Goal: Book appointment/travel/reservation

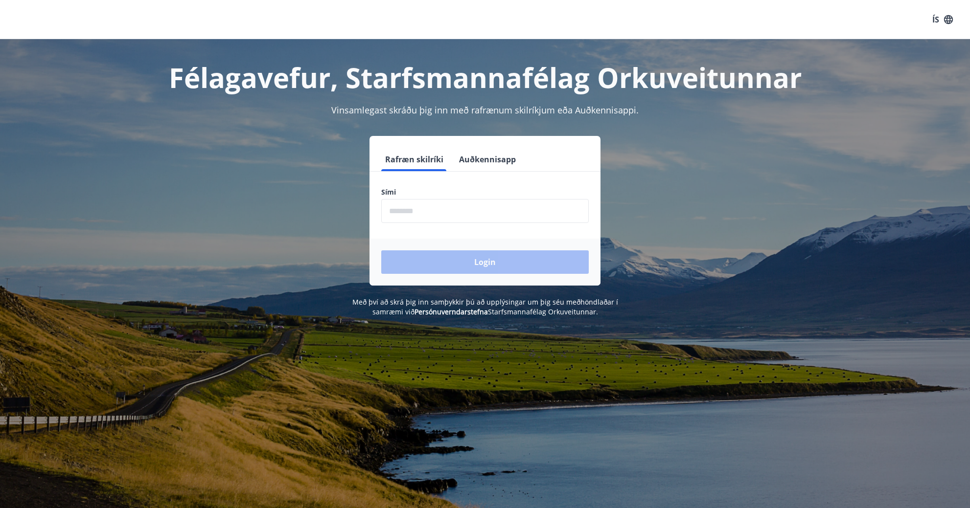
click at [401, 216] on input "phone" at bounding box center [485, 211] width 208 height 24
type input "*"
click at [396, 207] on input "phone" at bounding box center [485, 211] width 208 height 24
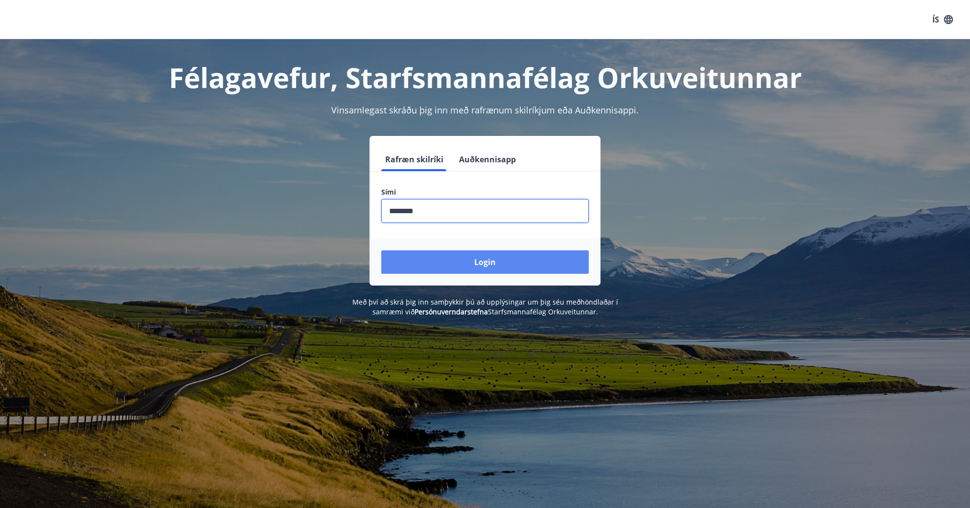
type input "********"
click at [469, 264] on button "Login" at bounding box center [485, 262] width 208 height 23
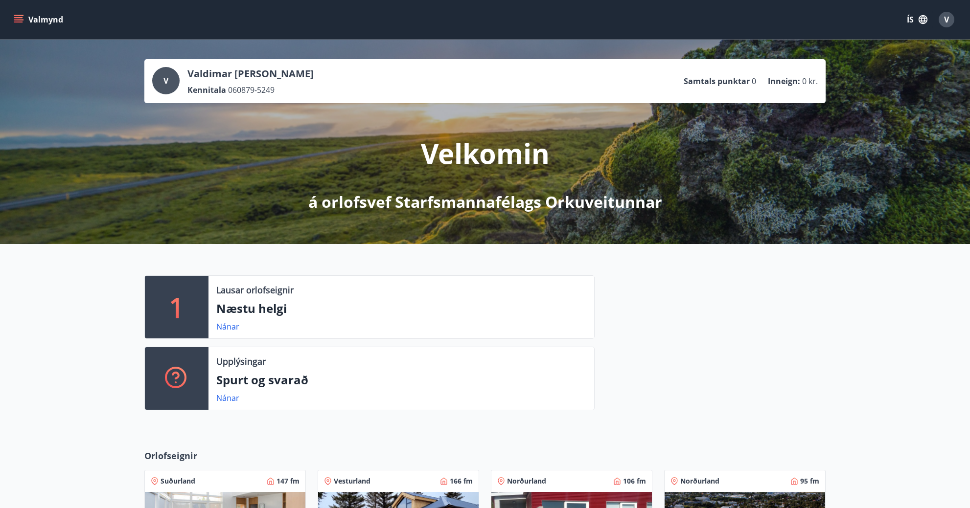
click at [630, 349] on div at bounding box center [710, 347] width 231 height 143
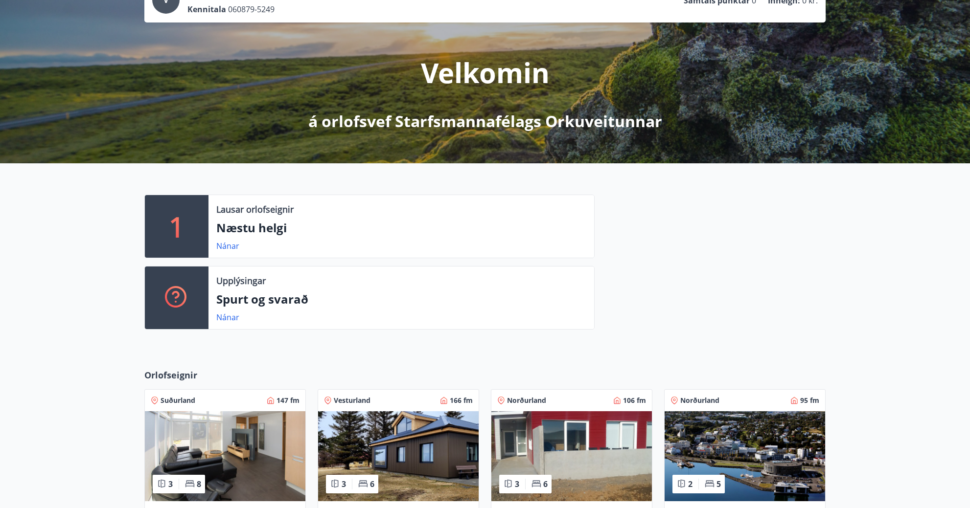
scroll to position [98, 0]
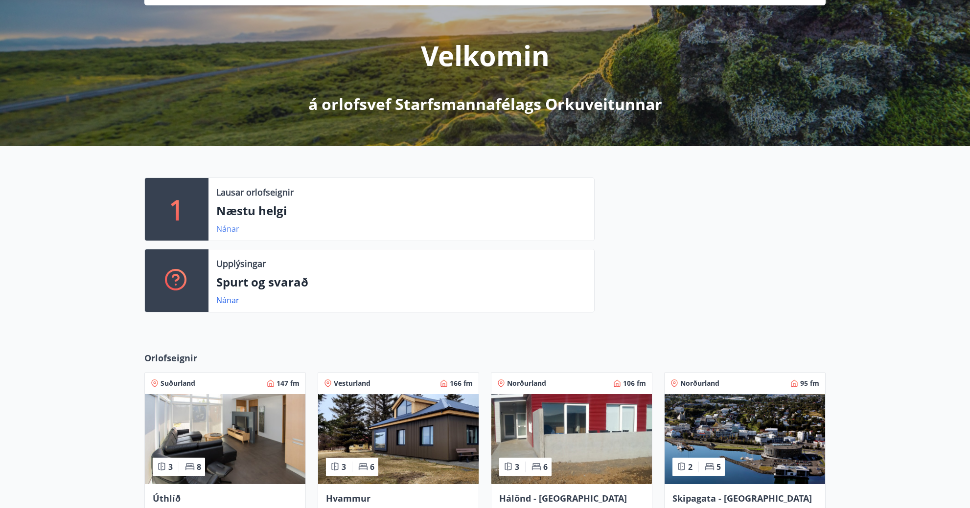
click at [225, 229] on link "Nánar" at bounding box center [227, 229] width 23 height 11
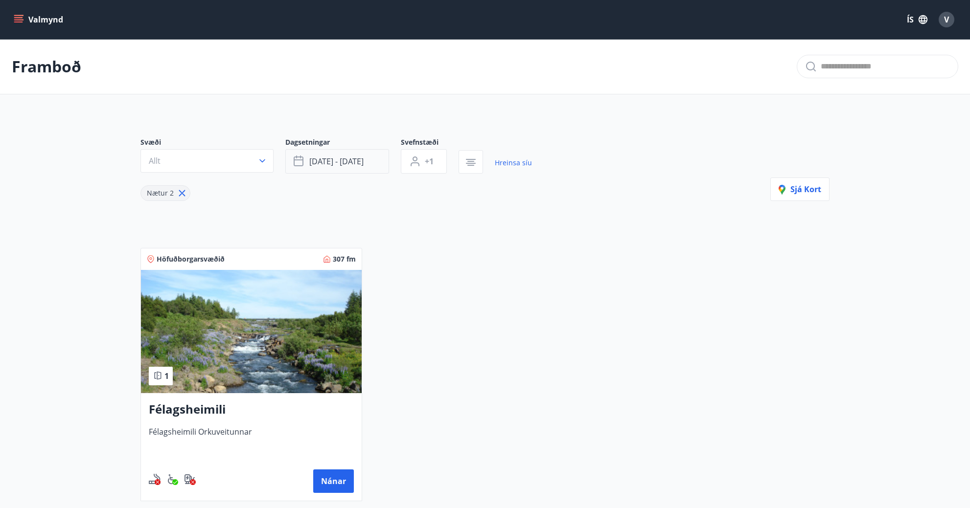
click at [353, 163] on span "[DATE] - [DATE]" at bounding box center [336, 161] width 54 height 11
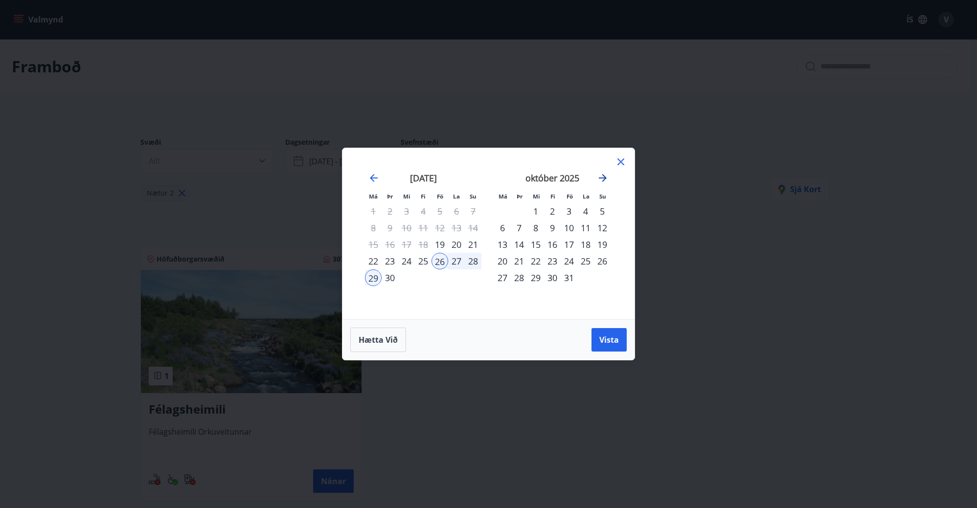
click at [599, 178] on icon "Move forward to switch to the next month." at bounding box center [603, 178] width 8 height 8
click at [387, 340] on span "Hætta við" at bounding box center [378, 340] width 39 height 11
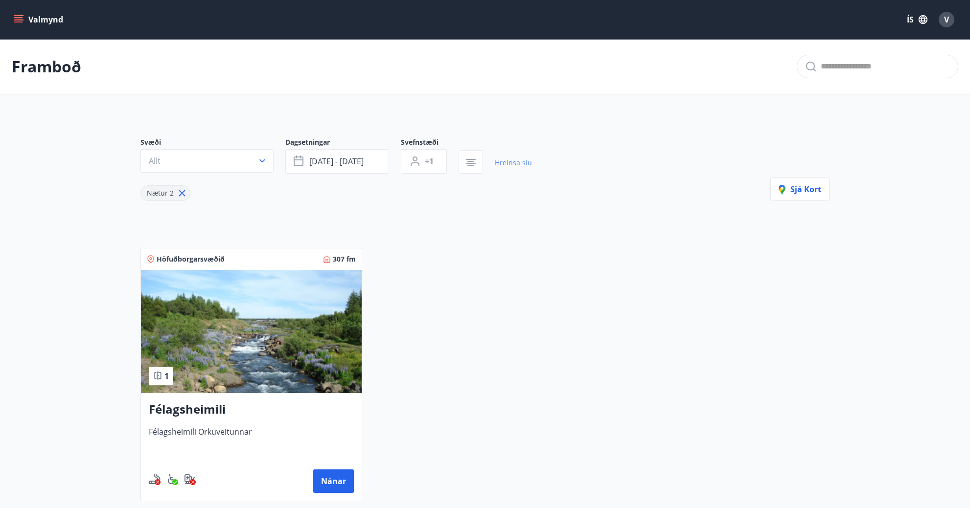
click at [516, 168] on link "Hreinsa síu" at bounding box center [513, 163] width 37 height 22
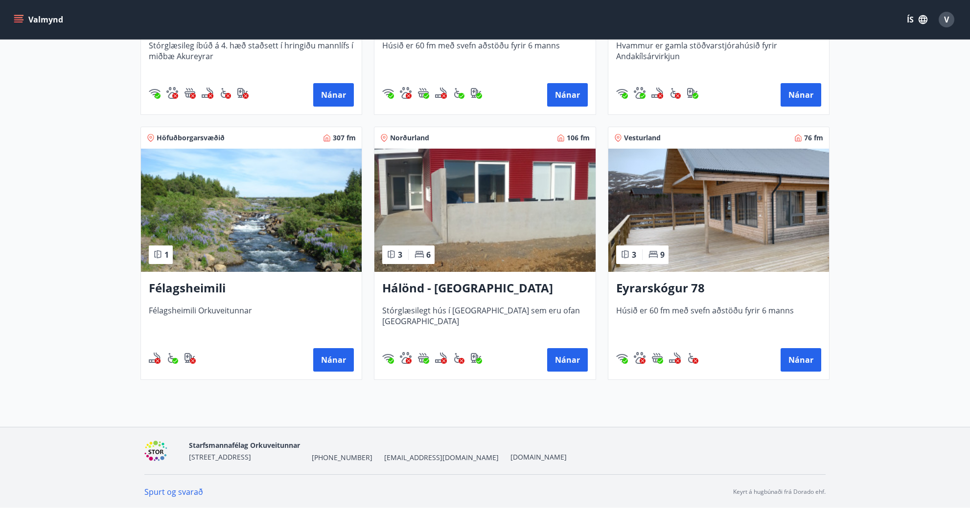
scroll to position [364, 0]
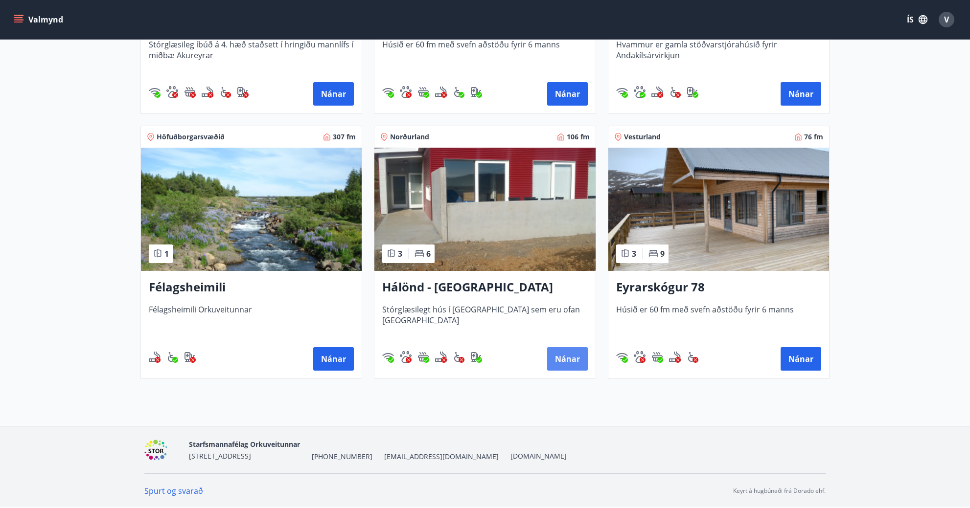
click at [563, 359] on button "Nánar" at bounding box center [567, 358] width 41 height 23
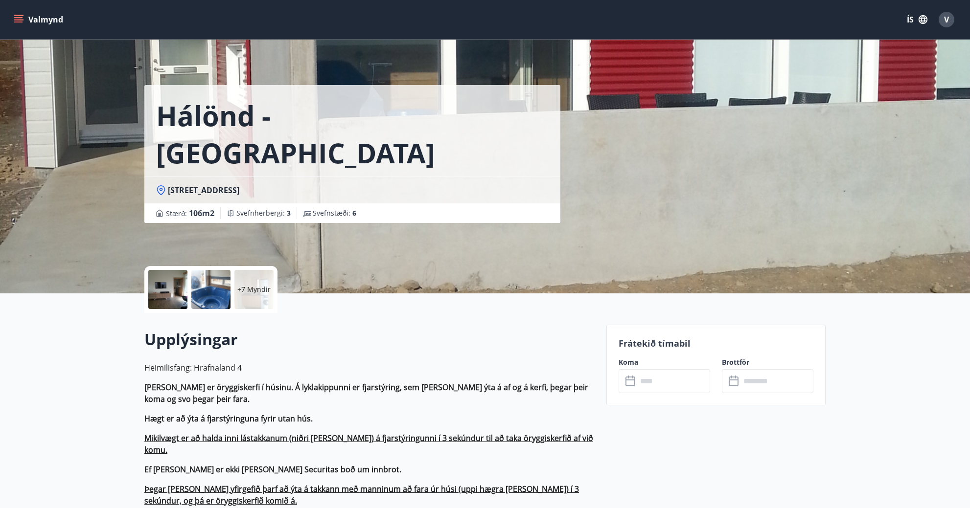
click at [258, 287] on p "+7 Myndir" at bounding box center [253, 290] width 33 height 10
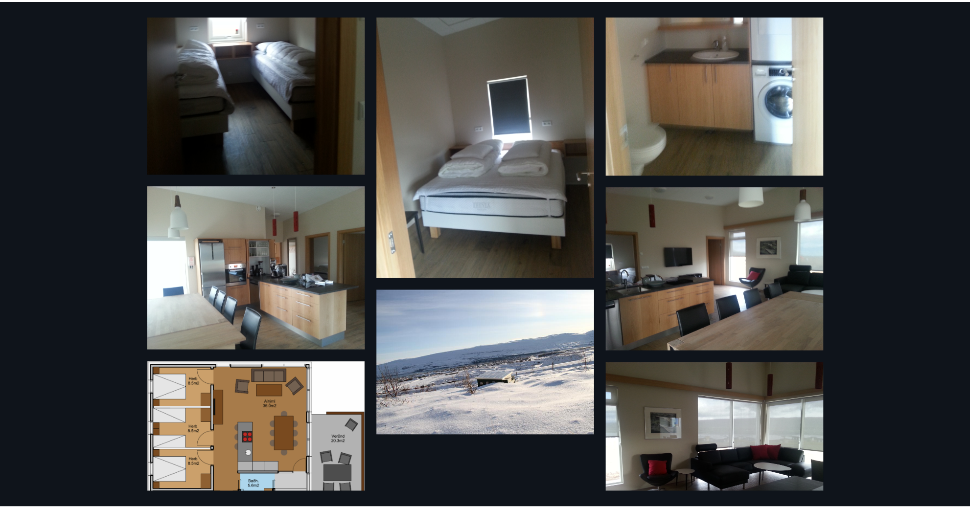
scroll to position [562, 0]
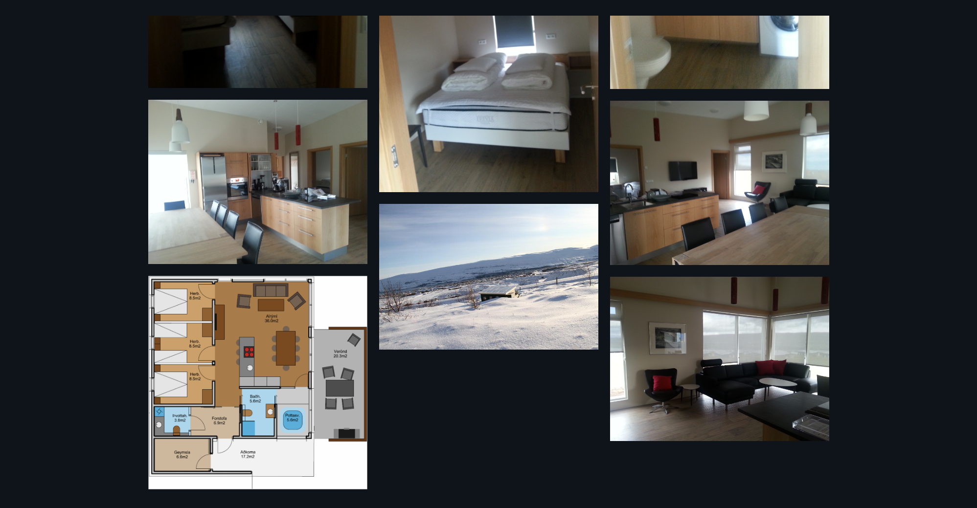
click at [114, 104] on div "13 Myndir" at bounding box center [488, 254] width 977 height 508
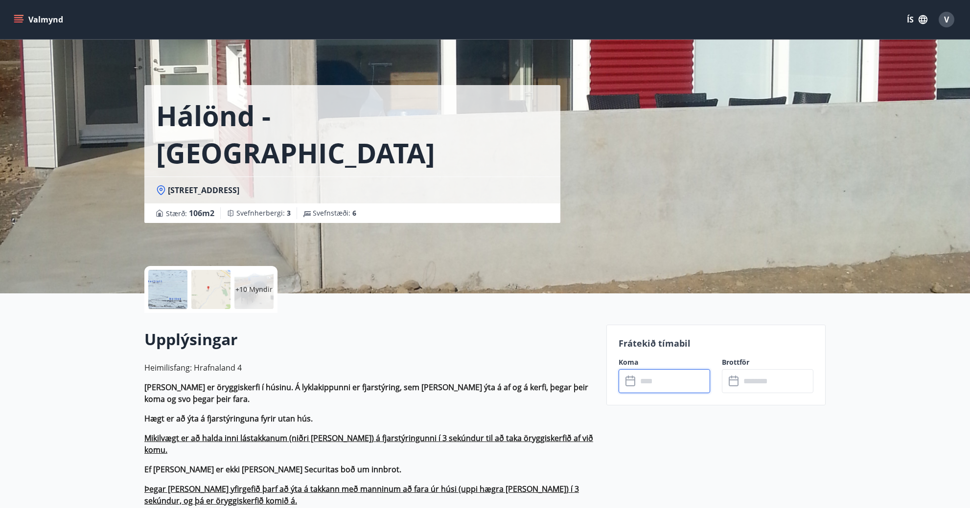
click at [664, 384] on input "text" at bounding box center [673, 381] width 73 height 24
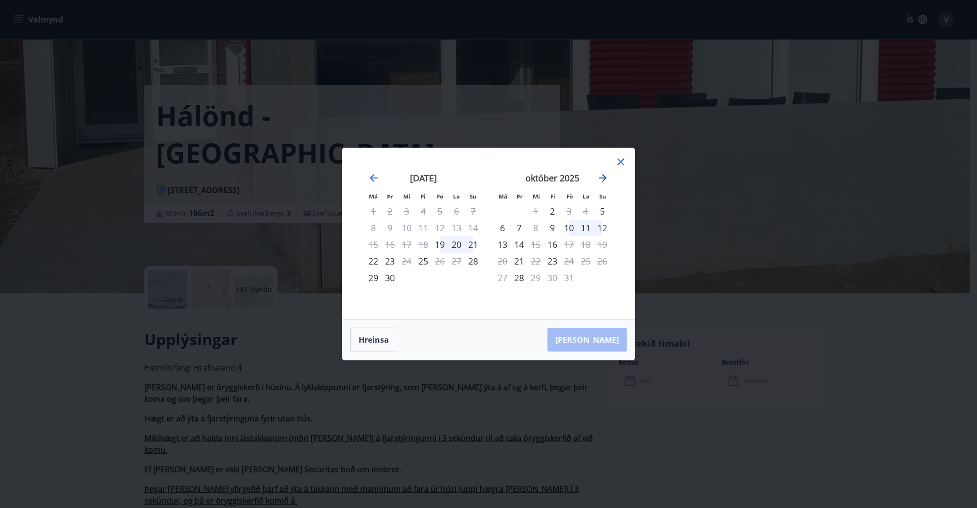
click at [599, 181] on icon "Move forward to switch to the next month." at bounding box center [603, 178] width 12 height 12
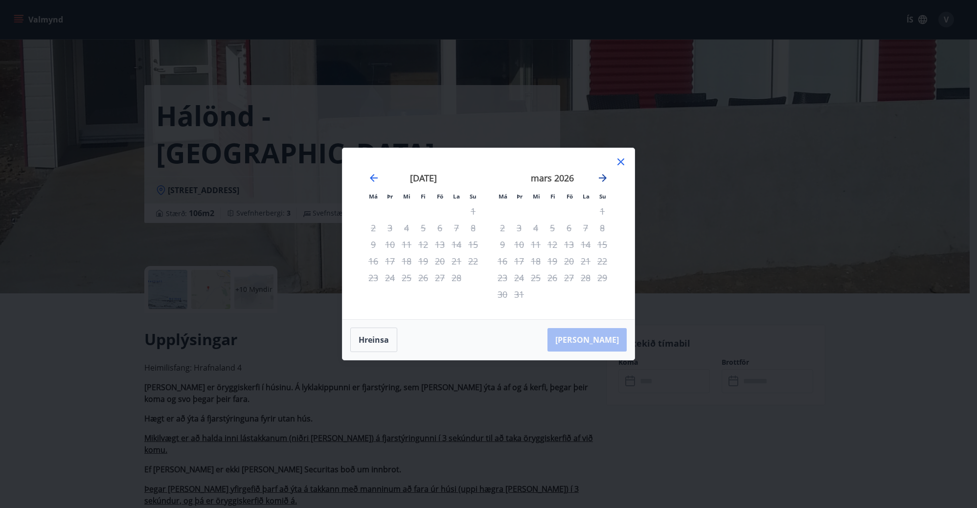
click at [599, 181] on icon "Move forward to switch to the next month." at bounding box center [603, 178] width 12 height 12
click at [365, 179] on div "[DATE] 1 2 3 4 5 6 7 8 9 10 11 12 13 14 15 16 17 18 19 20 21 22 23 24 25 26 27 …" at bounding box center [423, 240] width 129 height 161
click at [372, 177] on icon "Move backward to switch to the previous month." at bounding box center [374, 178] width 8 height 8
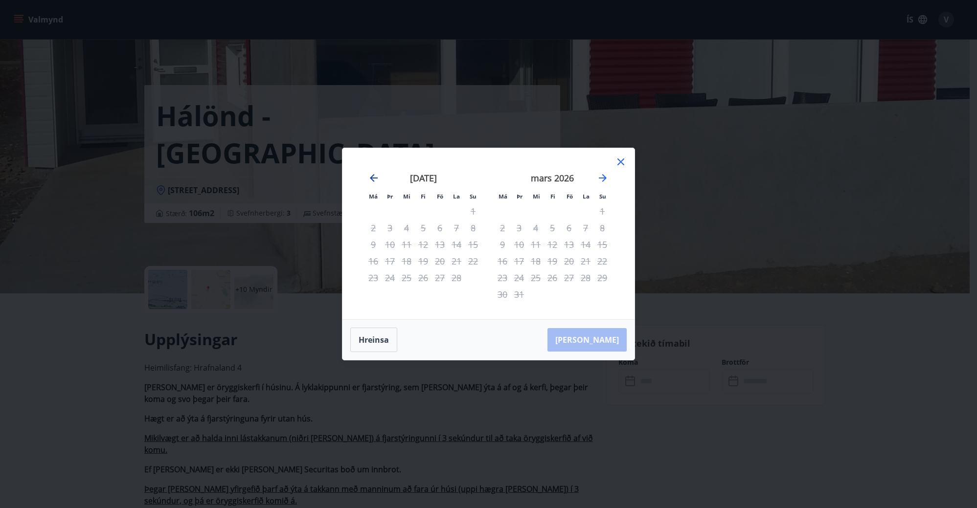
click at [372, 177] on icon "Move backward to switch to the previous month." at bounding box center [374, 178] width 8 height 8
click at [602, 183] on icon "Move forward to switch to the next month." at bounding box center [603, 178] width 12 height 12
click at [446, 398] on div "Má Þr Mi Fi Fö La Su Má Þr Mi Fi Fö La Su [DATE] 1 2 3 4 5 6 7 8 9 10 11 12 13 …" at bounding box center [488, 254] width 977 height 508
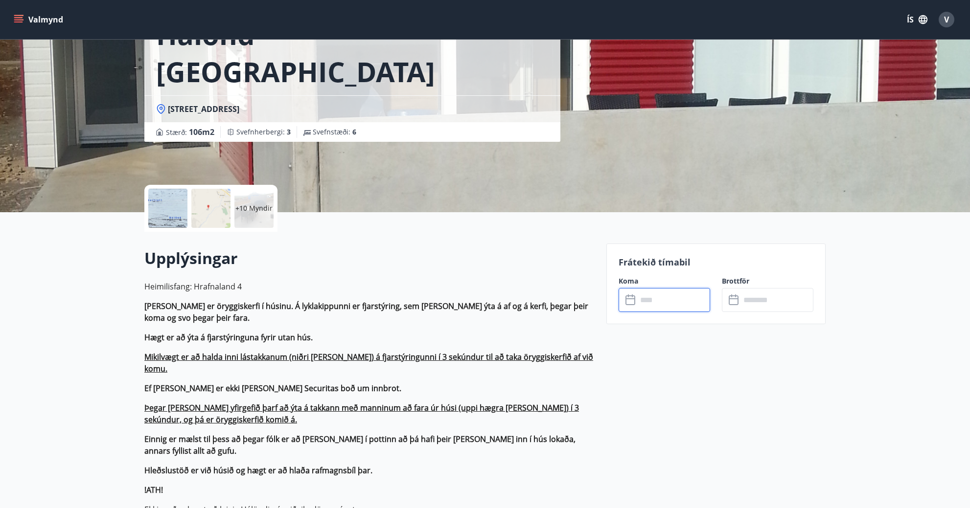
scroll to position [0, 0]
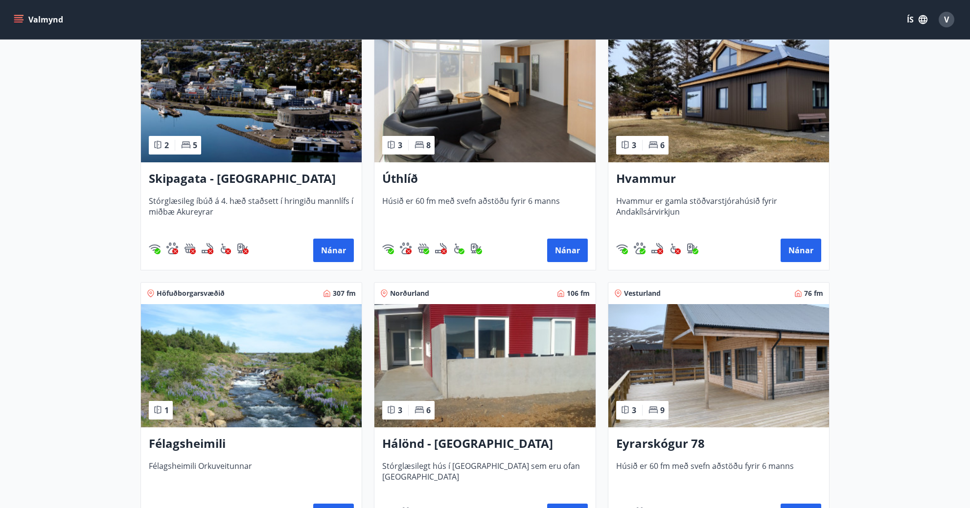
scroll to position [343, 0]
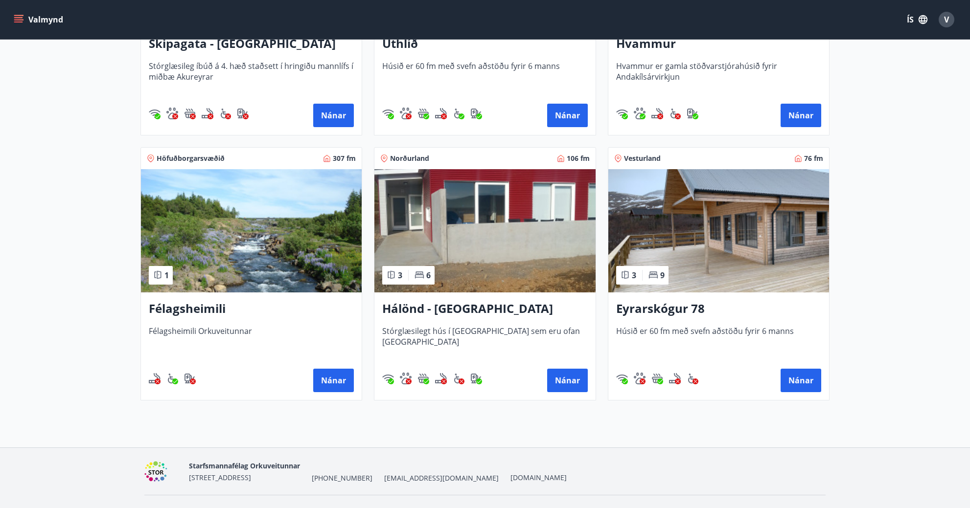
click at [636, 311] on h3 "Eyrarskógur 78" at bounding box center [718, 309] width 205 height 18
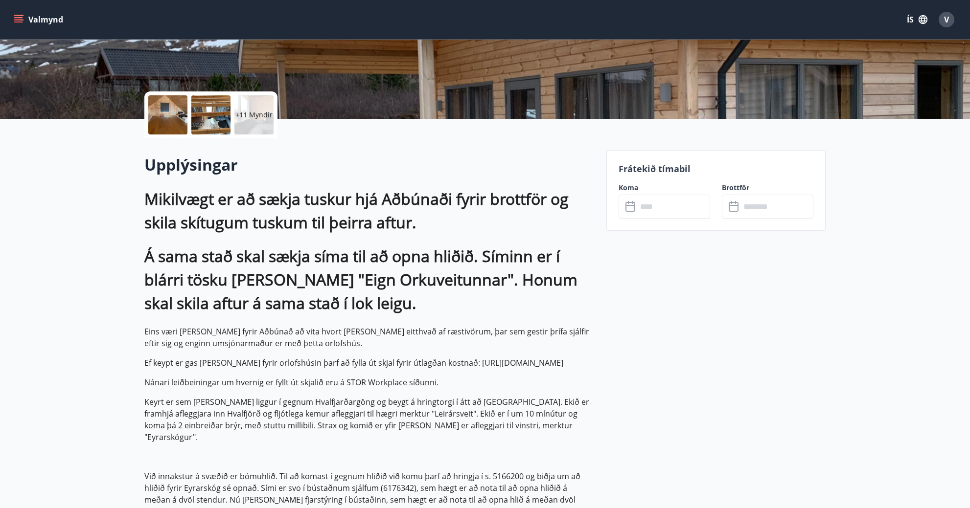
scroll to position [245, 0]
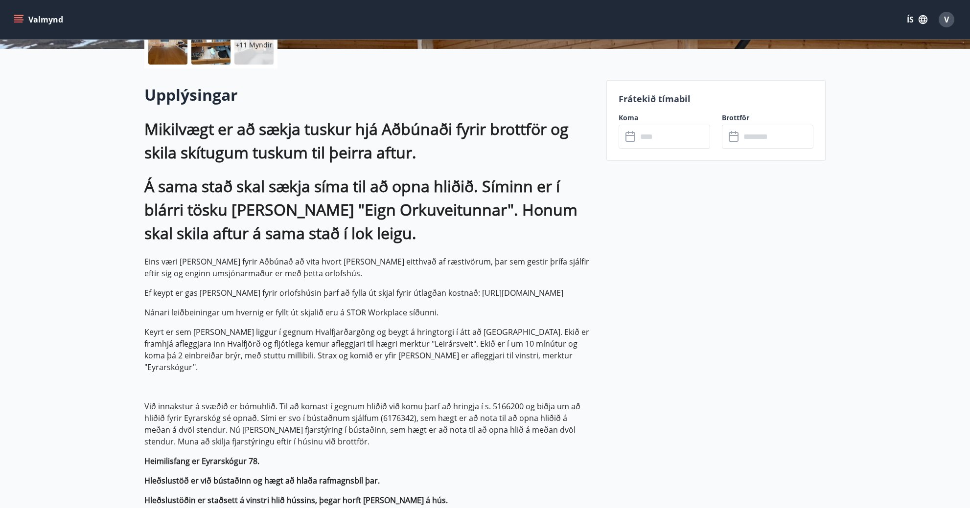
click at [656, 139] on input "text" at bounding box center [673, 137] width 73 height 24
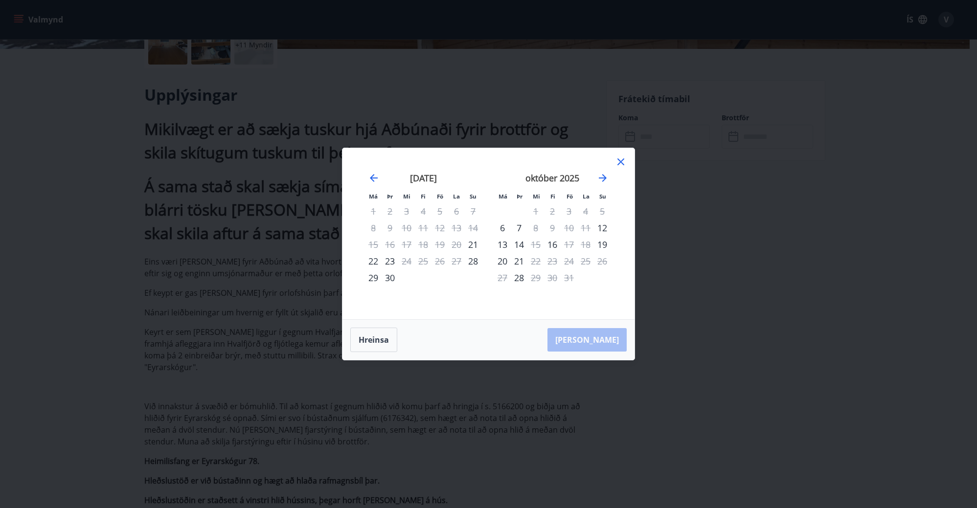
click at [625, 159] on icon at bounding box center [621, 162] width 12 height 12
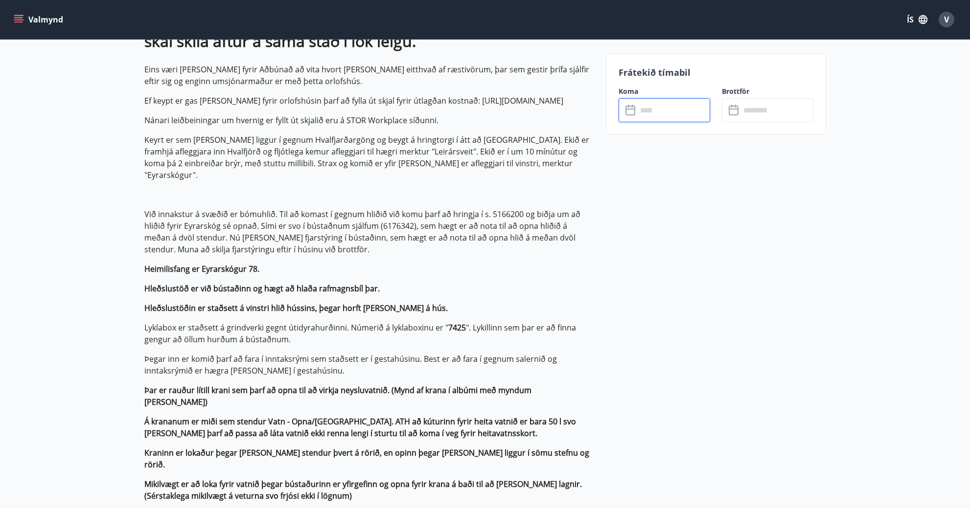
scroll to position [440, 0]
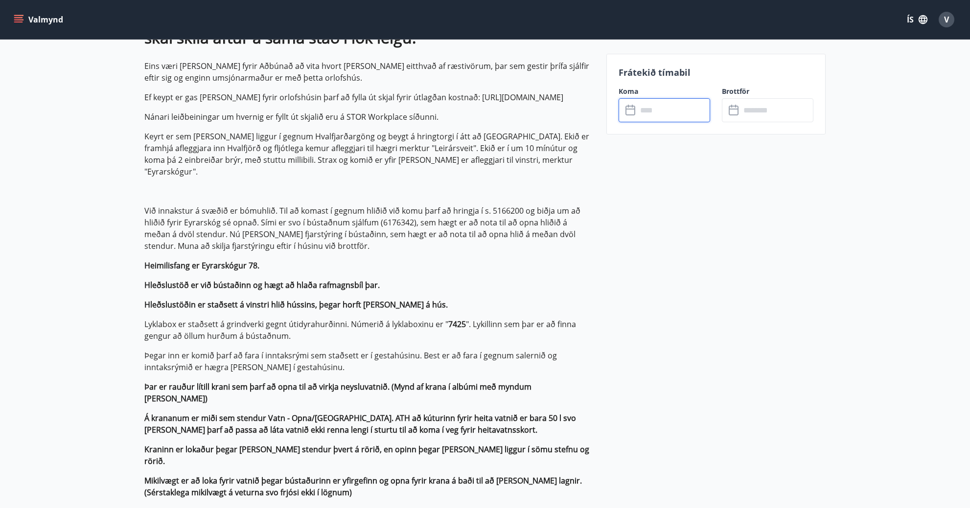
click at [670, 109] on input "text" at bounding box center [673, 110] width 73 height 24
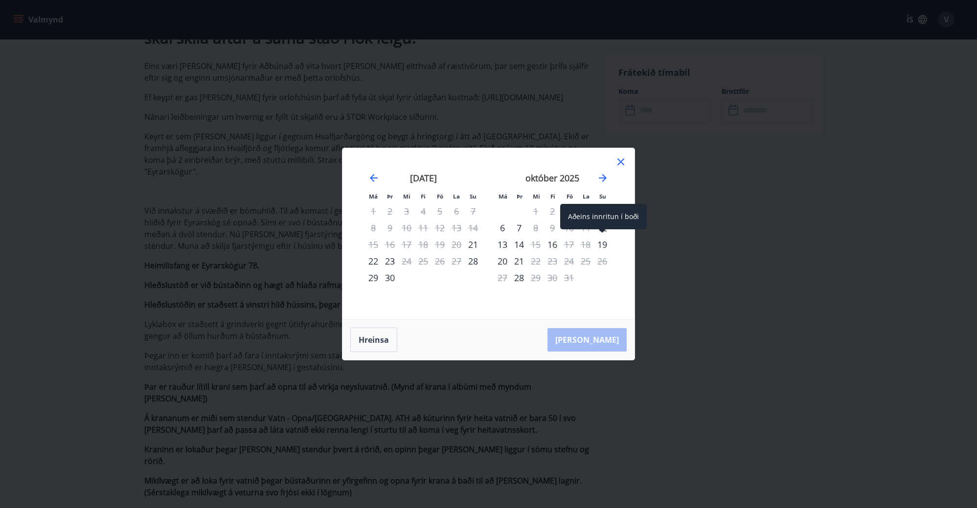
click at [603, 246] on div "19" at bounding box center [602, 244] width 17 height 17
click at [519, 263] on div "21" at bounding box center [519, 261] width 17 height 17
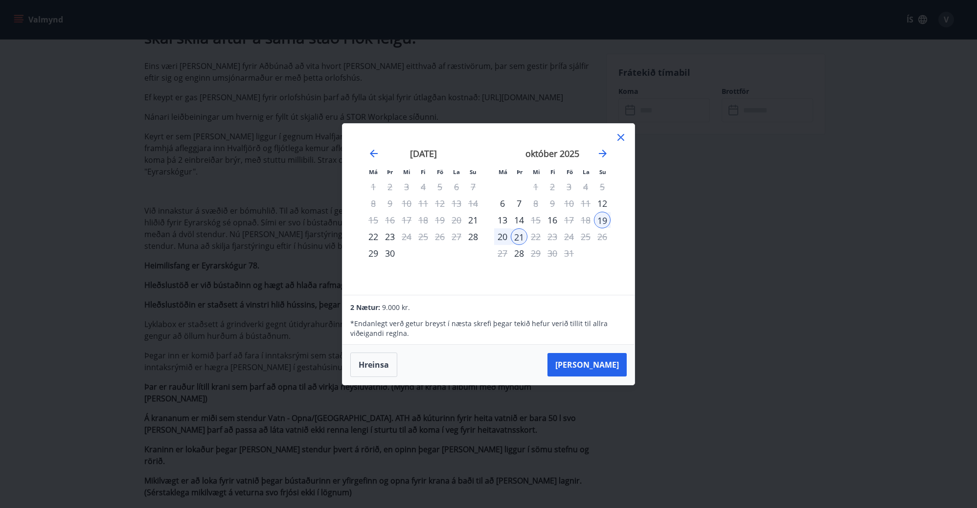
click at [621, 139] on icon at bounding box center [621, 138] width 12 height 12
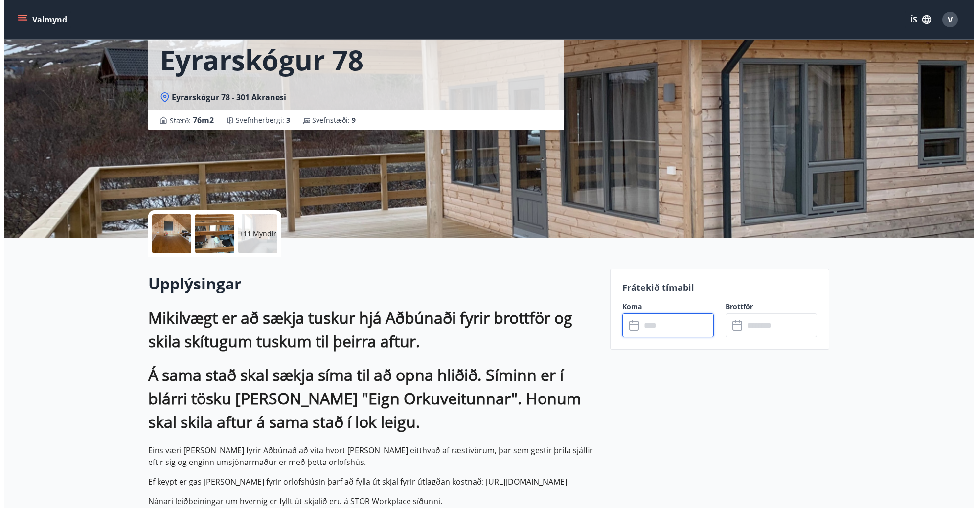
scroll to position [0, 0]
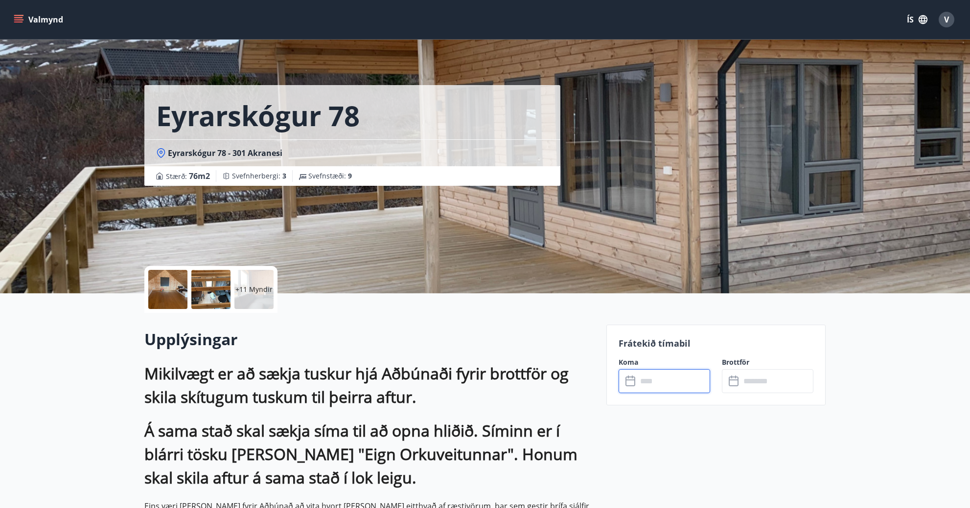
click at [251, 293] on p "+11 Myndir" at bounding box center [253, 290] width 37 height 10
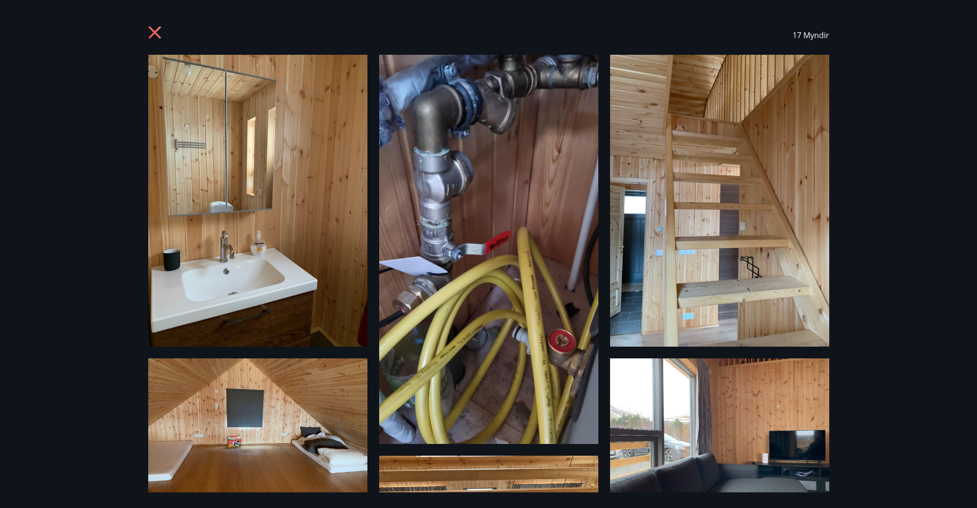
click at [152, 35] on icon at bounding box center [154, 32] width 12 height 12
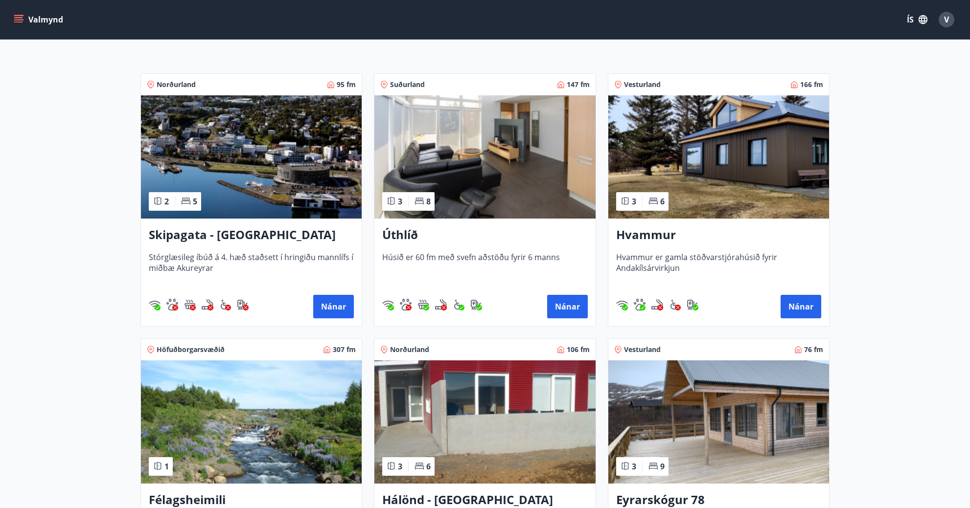
scroll to position [168, 0]
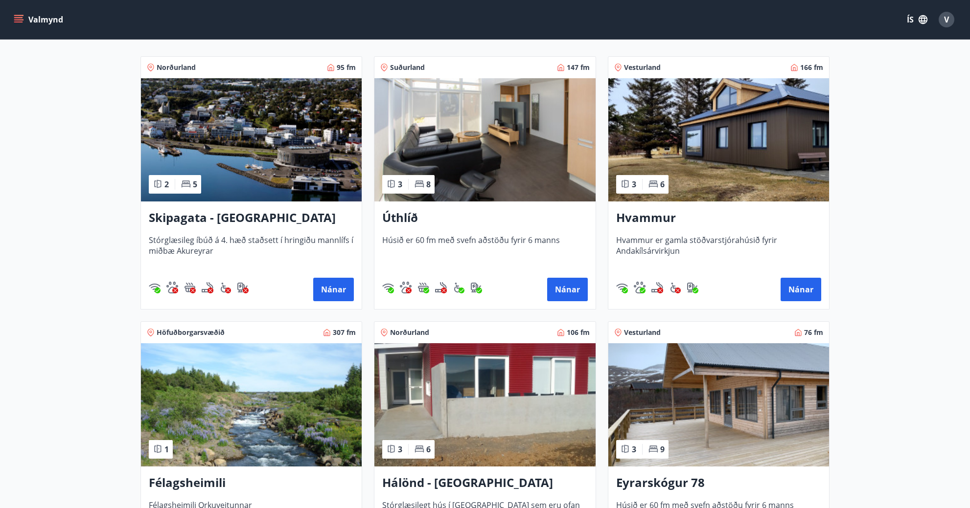
click at [411, 221] on h3 "Úthlíð" at bounding box center [484, 218] width 205 height 18
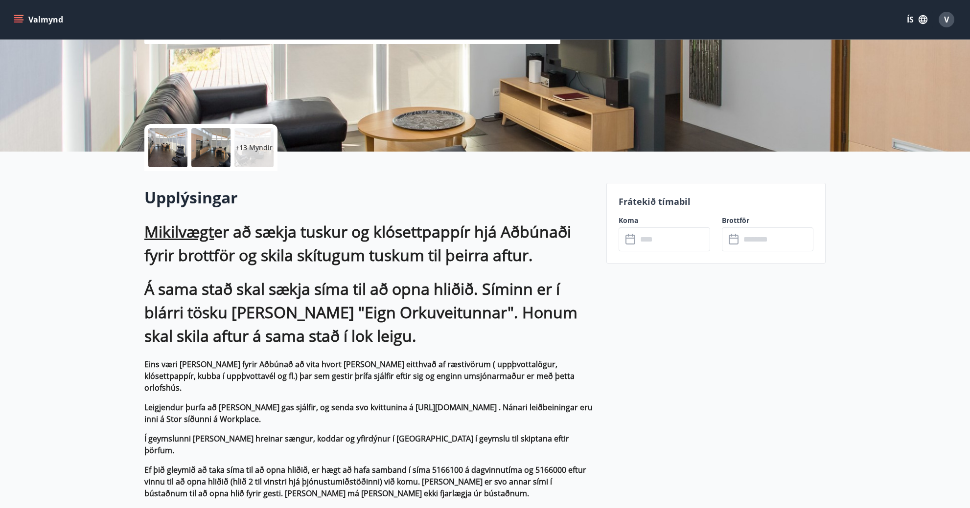
scroll to position [147, 0]
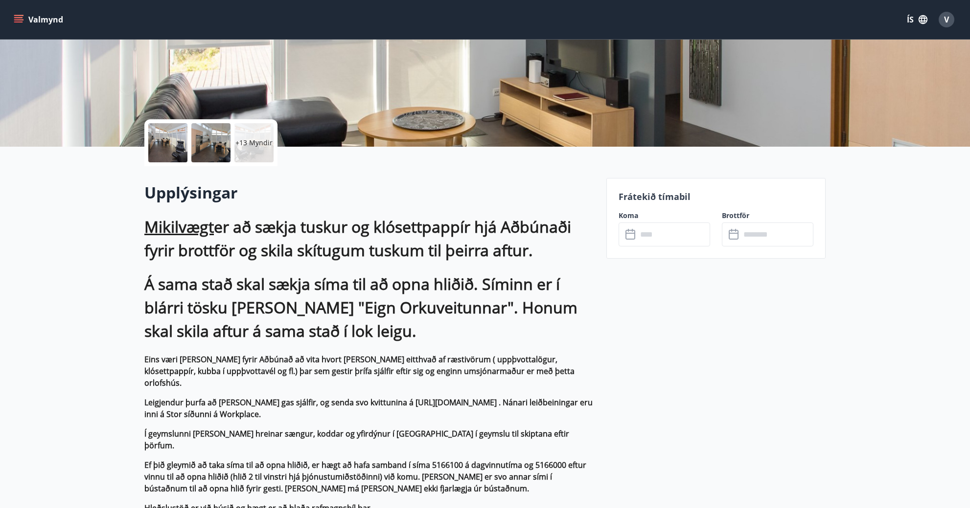
click at [660, 238] on input "text" at bounding box center [673, 235] width 73 height 24
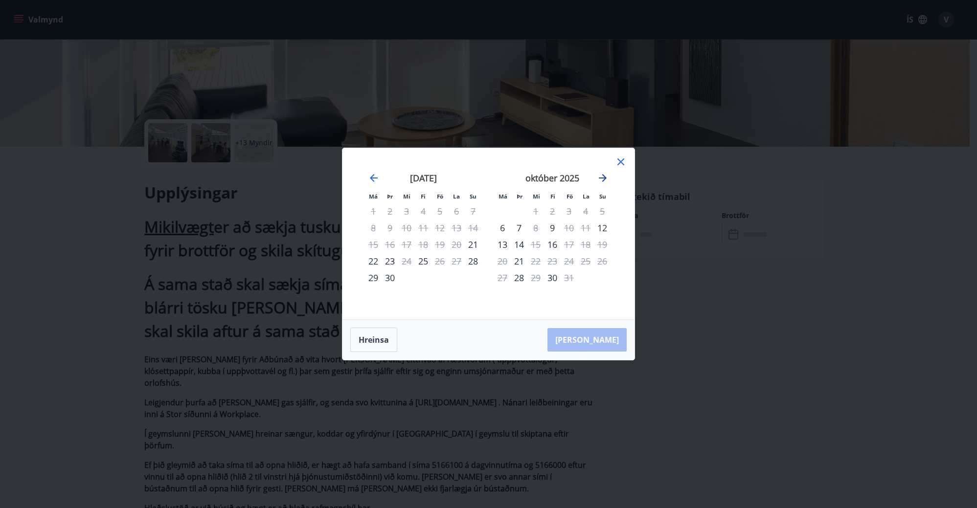
click at [599, 181] on icon "Move forward to switch to the next month." at bounding box center [603, 178] width 12 height 12
click at [618, 162] on icon at bounding box center [621, 162] width 12 height 12
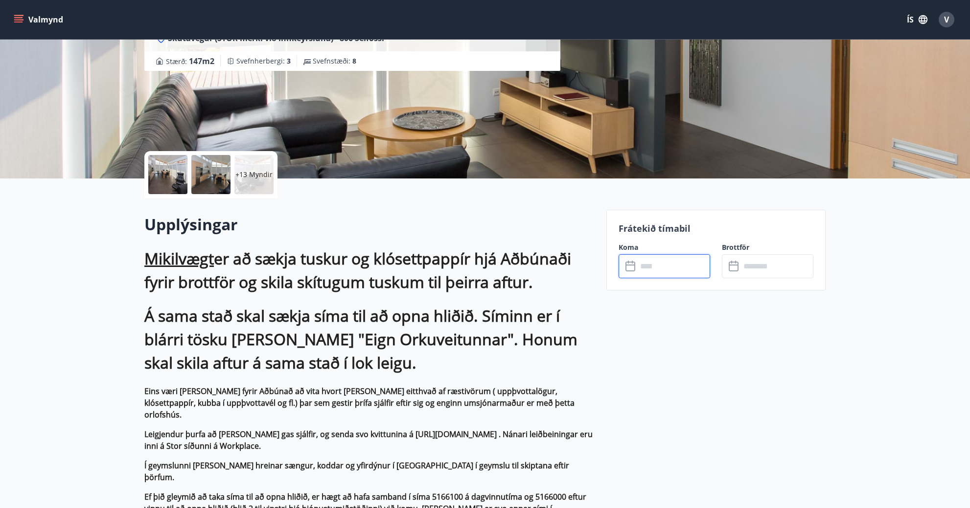
scroll to position [98, 0]
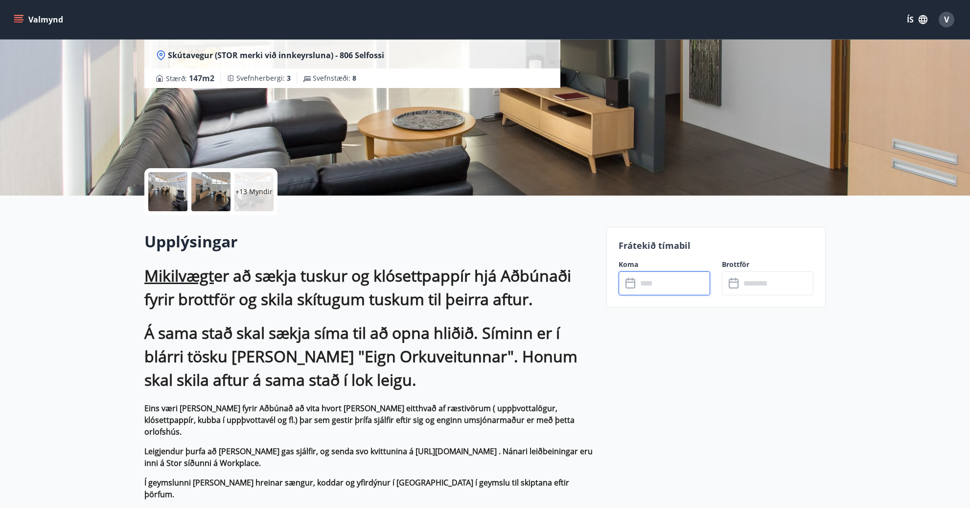
click at [679, 282] on input "text" at bounding box center [673, 284] width 73 height 24
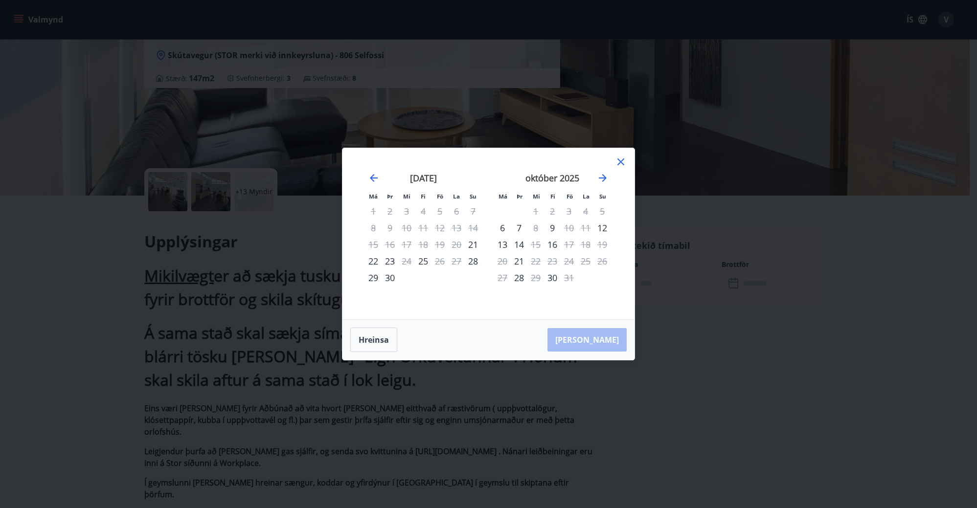
click at [609, 181] on div "október 2025" at bounding box center [552, 181] width 116 height 43
click at [605, 180] on icon "Move forward to switch to the next month." at bounding box center [603, 178] width 8 height 8
click at [553, 215] on div "4" at bounding box center [552, 211] width 17 height 17
click at [587, 213] on div "6" at bounding box center [585, 211] width 17 height 17
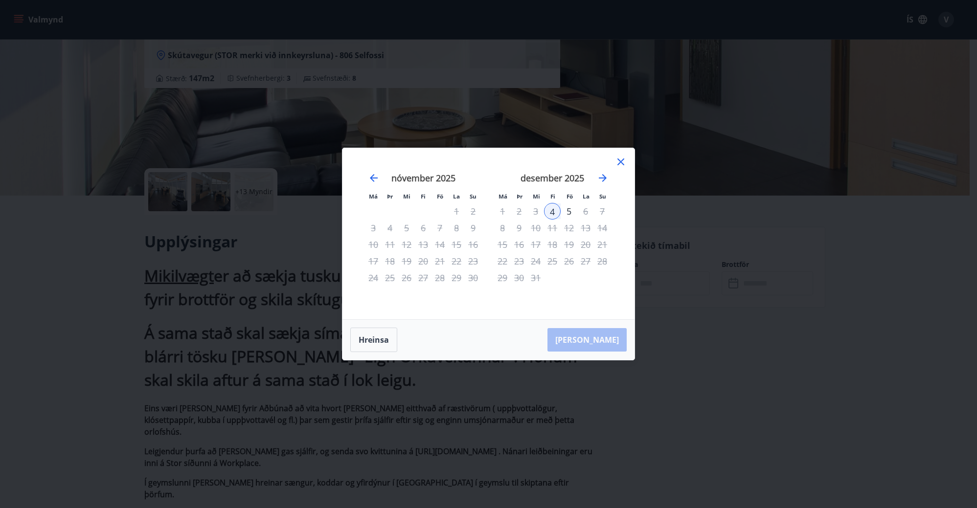
click at [583, 213] on div "6" at bounding box center [585, 211] width 17 height 17
click at [603, 210] on div "7" at bounding box center [602, 211] width 17 height 17
click at [570, 213] on div "5" at bounding box center [569, 211] width 17 height 17
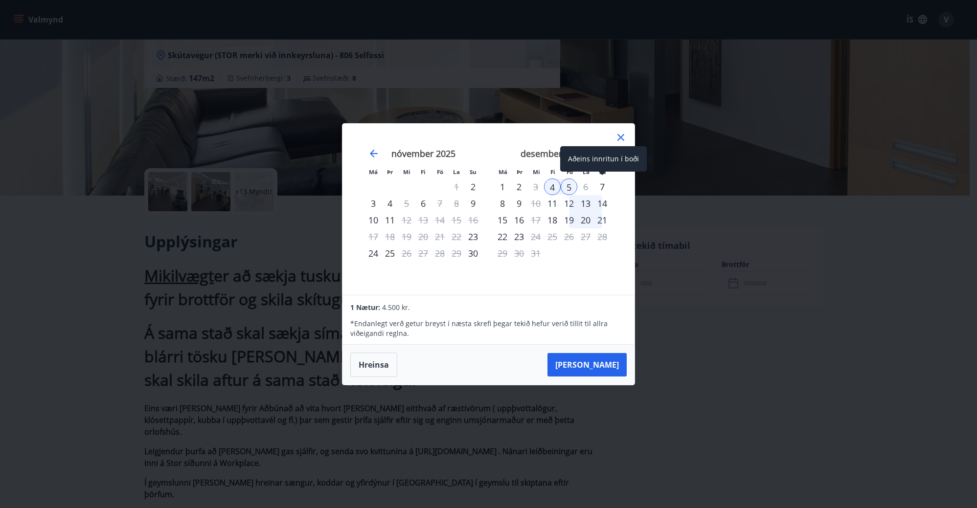
click at [604, 188] on div "7" at bounding box center [602, 187] width 17 height 17
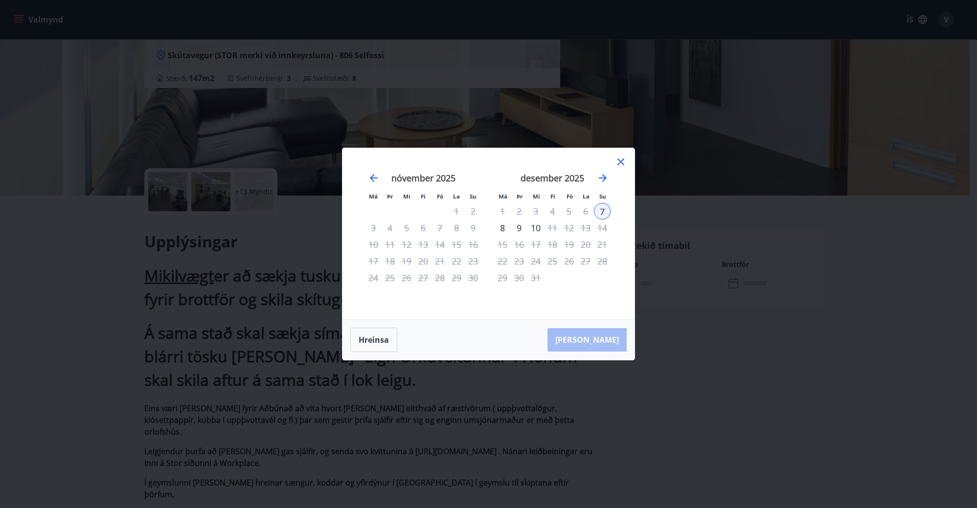
click at [585, 213] on div "6" at bounding box center [585, 211] width 17 height 17
click at [585, 212] on div "6" at bounding box center [585, 211] width 17 height 17
click at [520, 231] on div "9" at bounding box center [519, 228] width 17 height 17
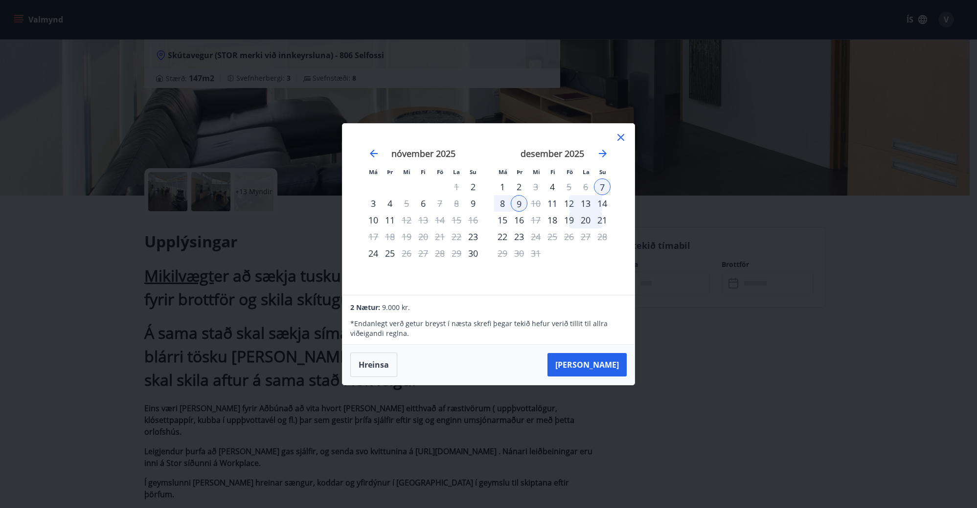
click at [620, 139] on icon at bounding box center [621, 137] width 7 height 7
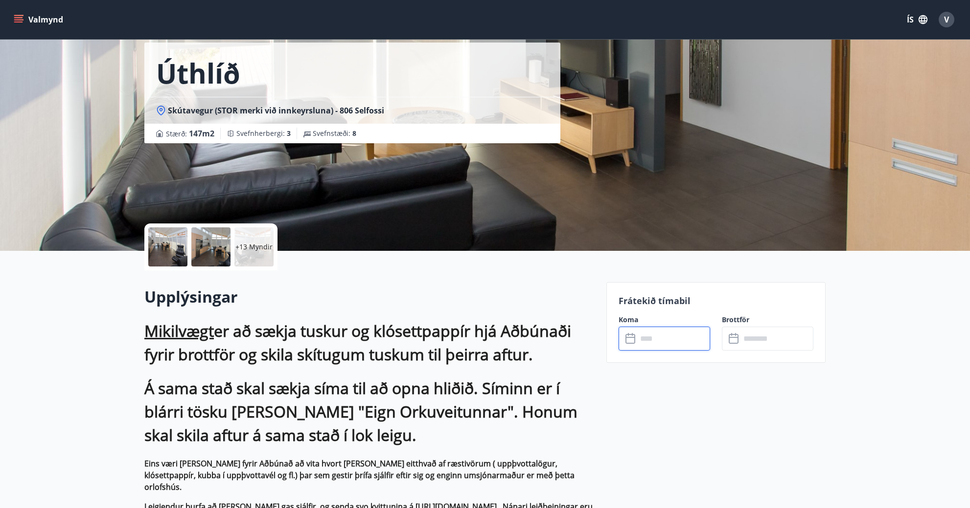
scroll to position [0, 0]
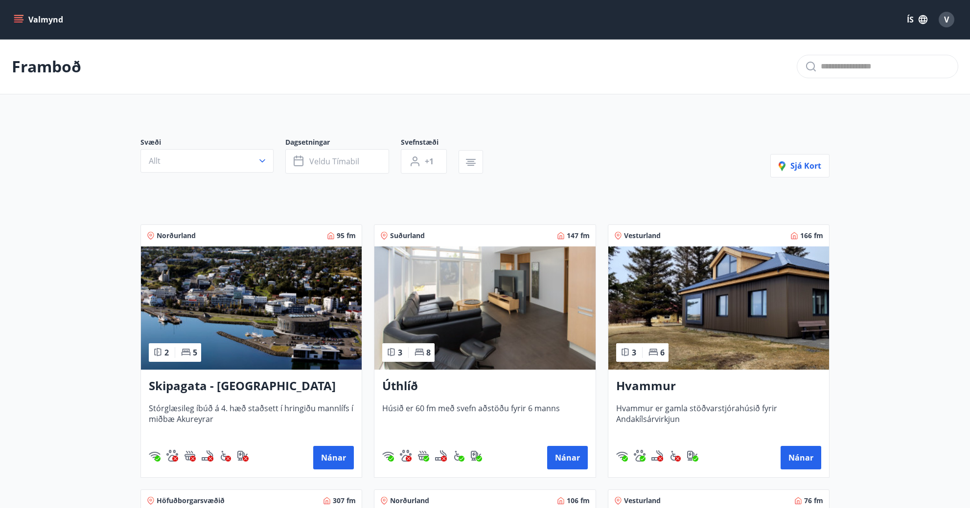
click at [41, 21] on button "Valmynd" at bounding box center [39, 20] width 55 height 18
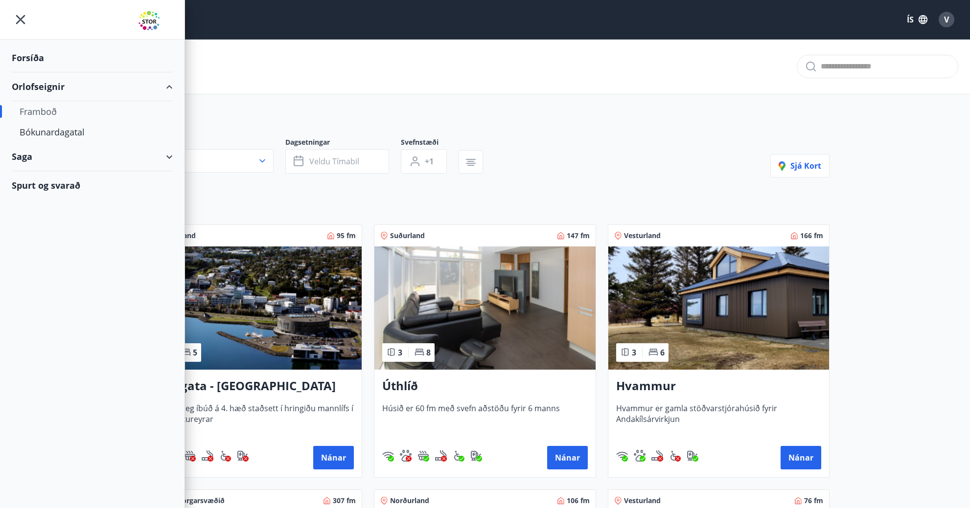
click at [32, 59] on div "Forsíða" at bounding box center [92, 58] width 161 height 29
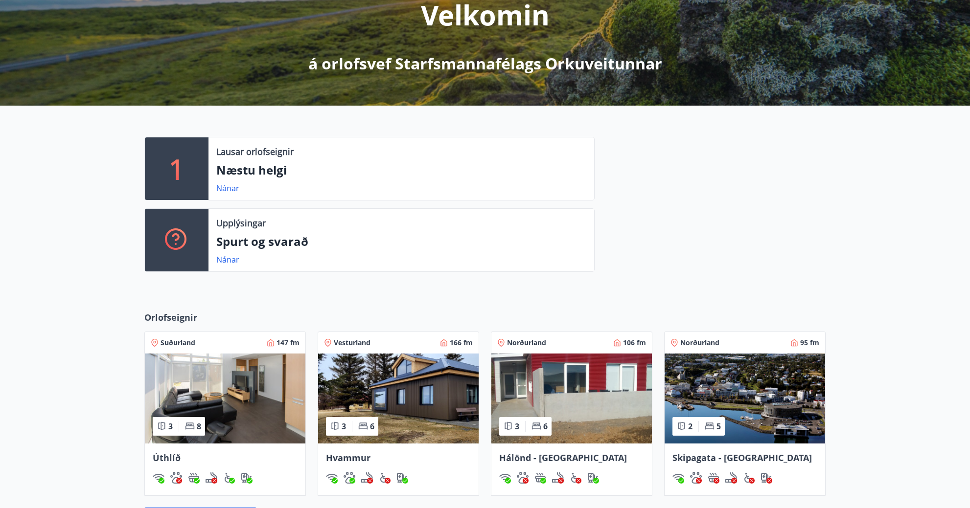
scroll to position [147, 0]
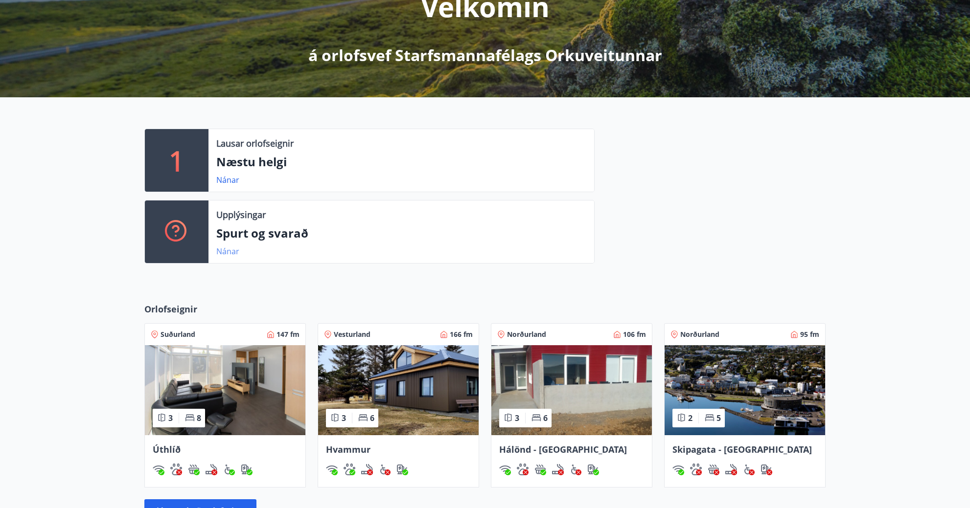
click at [224, 251] on link "Nánar" at bounding box center [227, 251] width 23 height 11
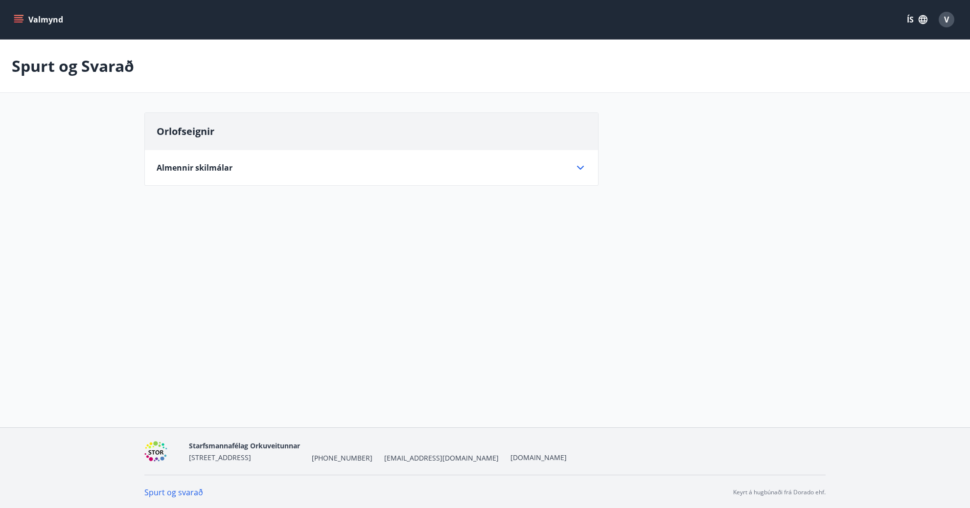
click at [250, 171] on div "Almennir skilmálar" at bounding box center [366, 167] width 418 height 11
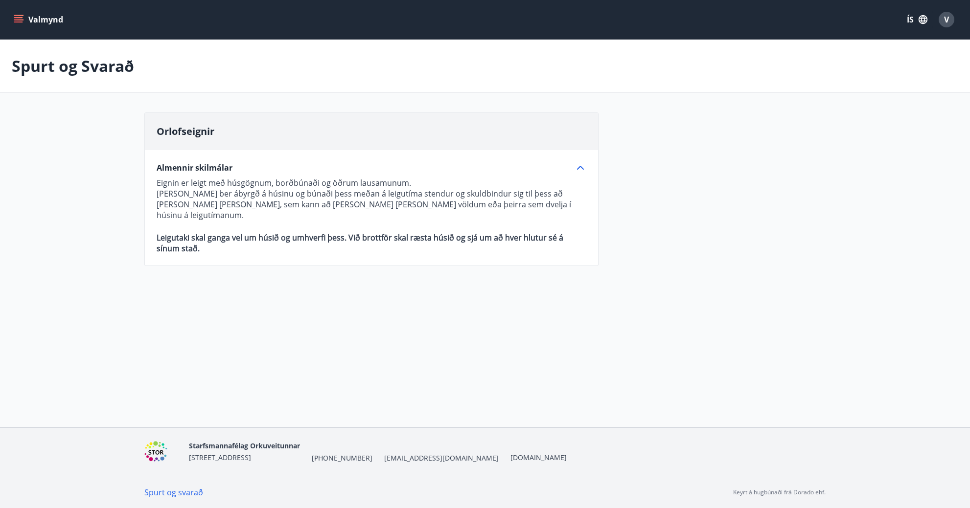
click at [292, 296] on div "Spurt og Svarað Orlofseignir Almennir skilmálar Eignin er leigt með húsgögnum, …" at bounding box center [485, 178] width 970 height 277
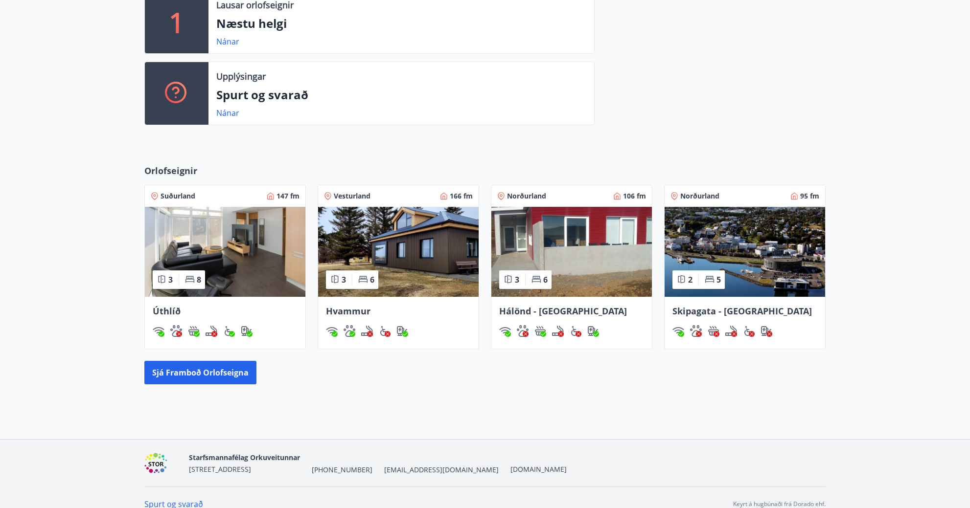
scroll to position [299, 0]
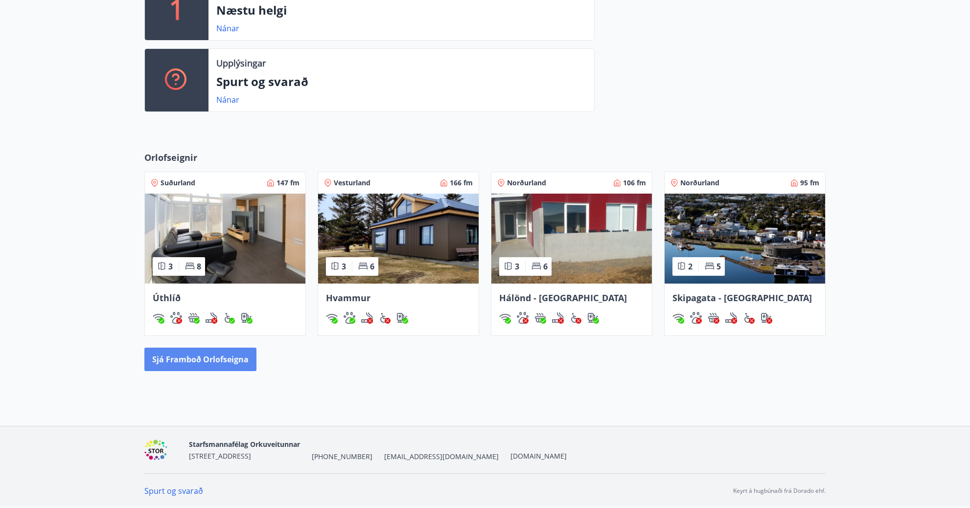
click at [205, 361] on button "Sjá framboð orlofseigna" at bounding box center [200, 359] width 112 height 23
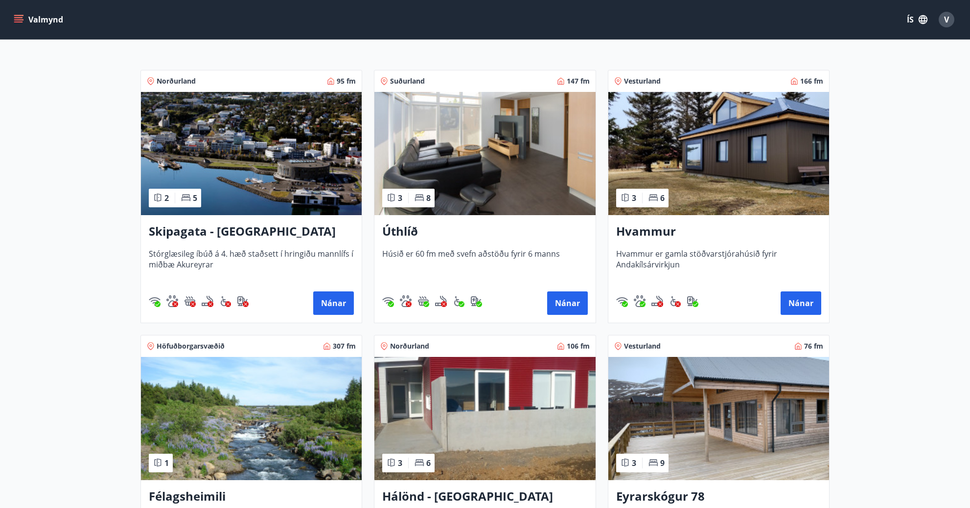
scroll to position [119, 0]
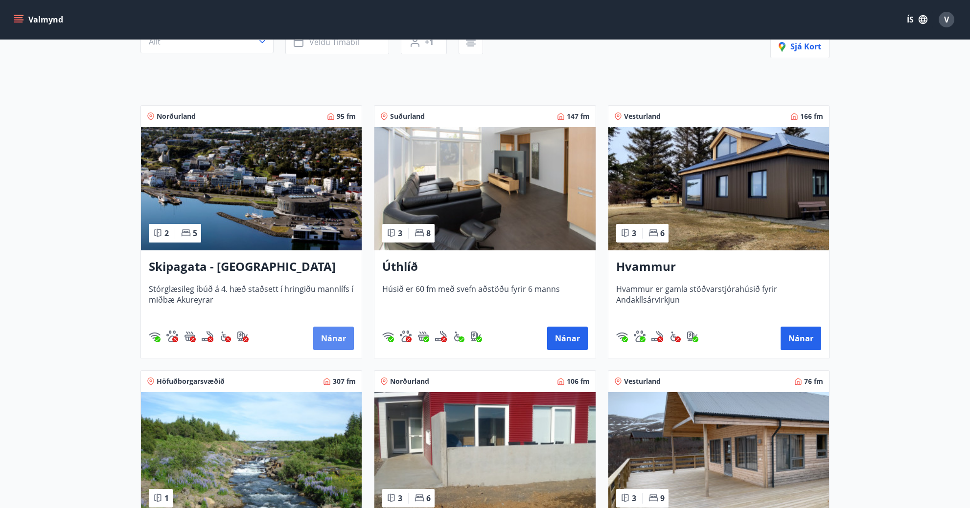
click at [329, 338] on button "Nánar" at bounding box center [333, 338] width 41 height 23
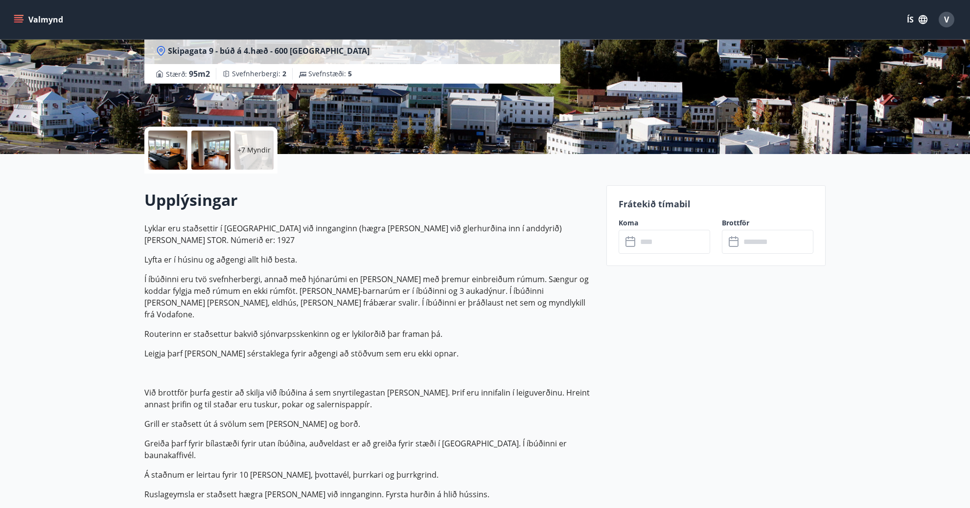
scroll to position [147, 0]
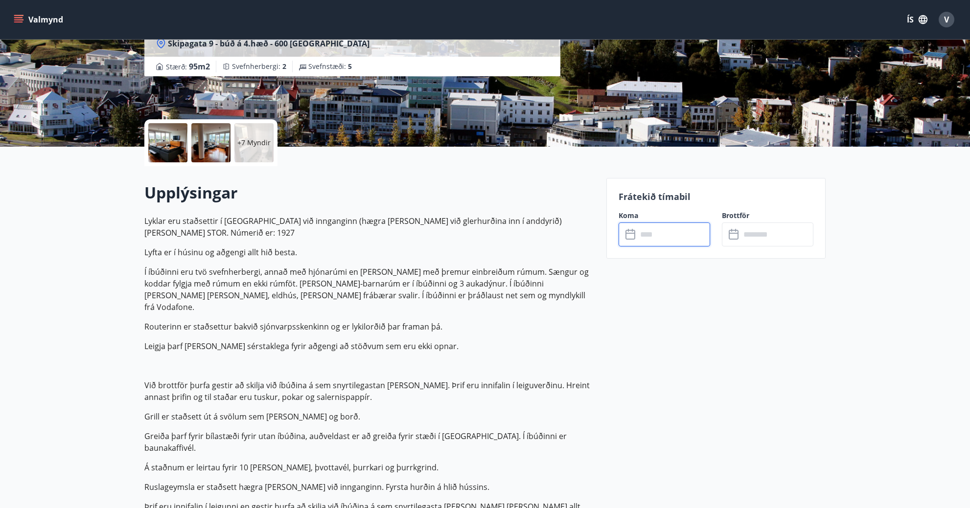
click at [663, 241] on input "text" at bounding box center [673, 235] width 73 height 24
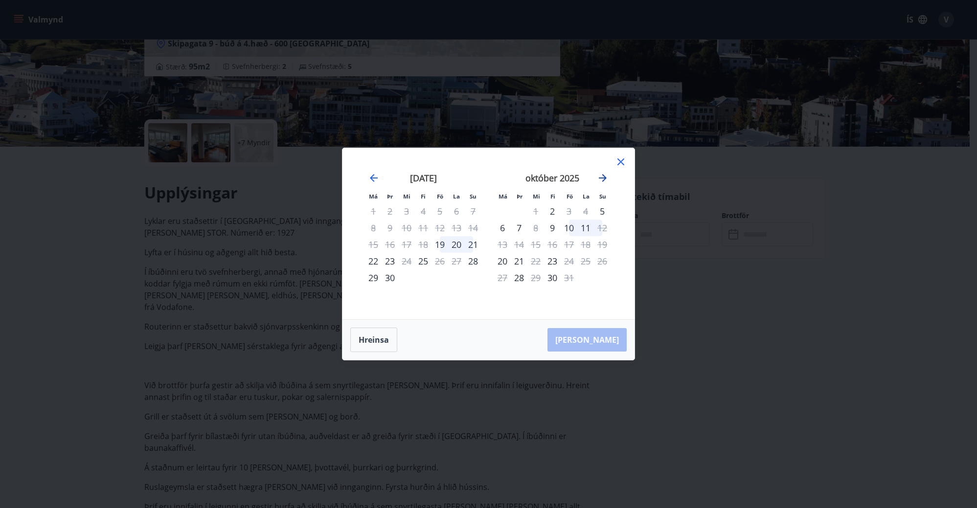
click at [604, 179] on icon "Move forward to switch to the next month." at bounding box center [603, 178] width 8 height 8
click at [600, 180] on icon "Move forward to switch to the next month." at bounding box center [603, 178] width 12 height 12
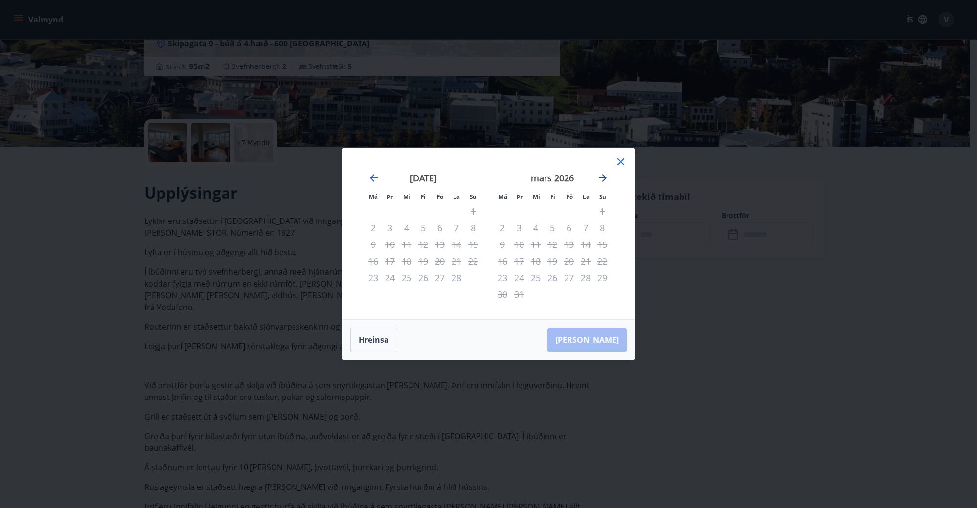
click at [600, 180] on icon "Move forward to switch to the next month." at bounding box center [603, 178] width 12 height 12
click at [372, 177] on icon "Move backward to switch to the previous month." at bounding box center [374, 178] width 12 height 12
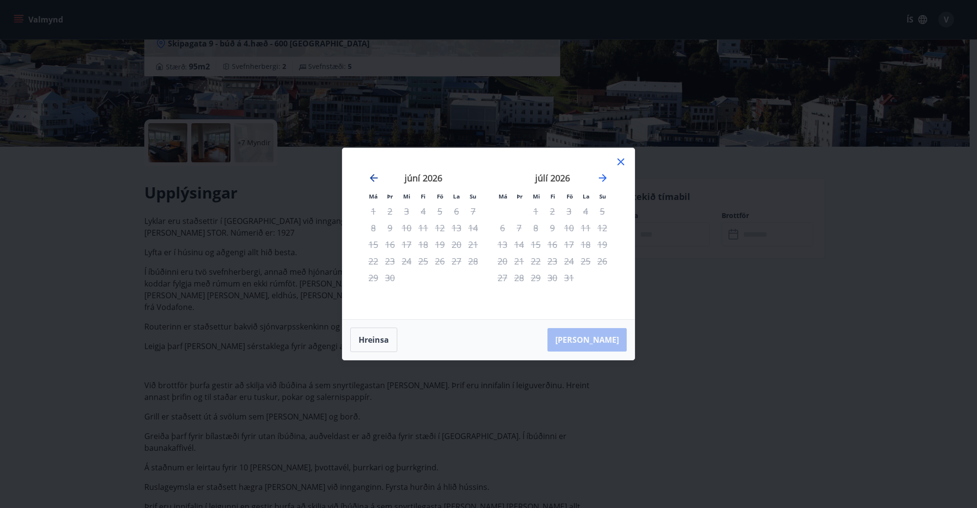
click at [372, 177] on icon "Move backward to switch to the previous month." at bounding box center [374, 178] width 12 height 12
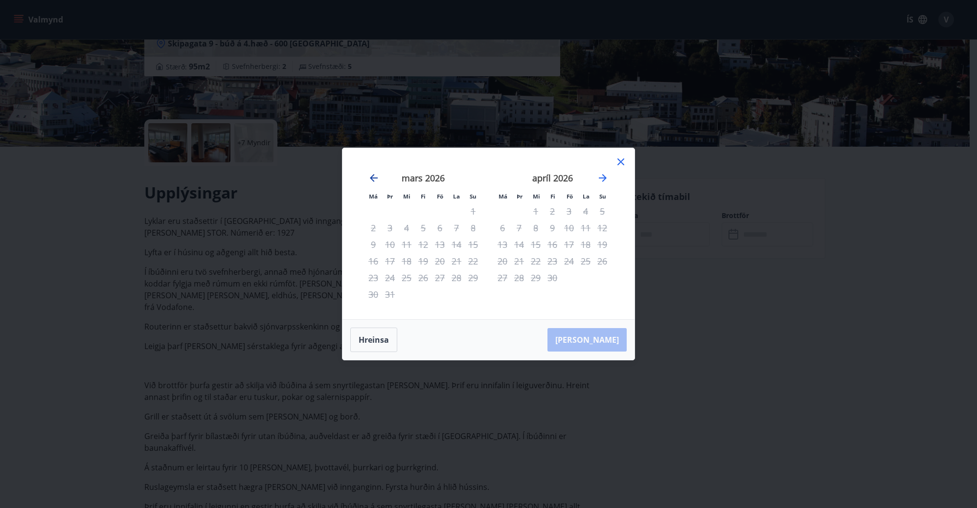
click at [372, 177] on icon "Move backward to switch to the previous month." at bounding box center [374, 178] width 12 height 12
click at [247, 312] on div "Má Þr Mi Fi Fö La Su Má Þr Mi Fi Fö La Su [DATE] 1 2 3 4 5 6 7 8 9 10 11 12 13 …" at bounding box center [488, 254] width 977 height 508
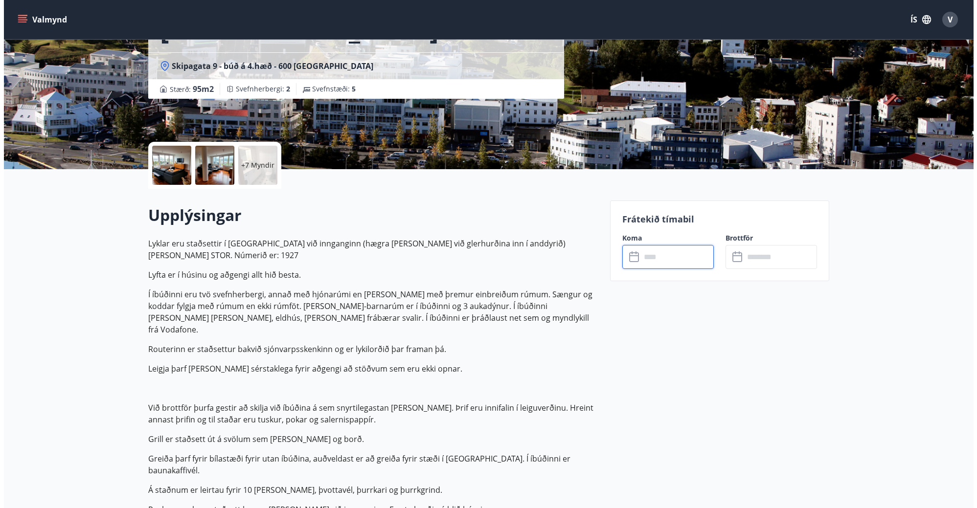
scroll to position [98, 0]
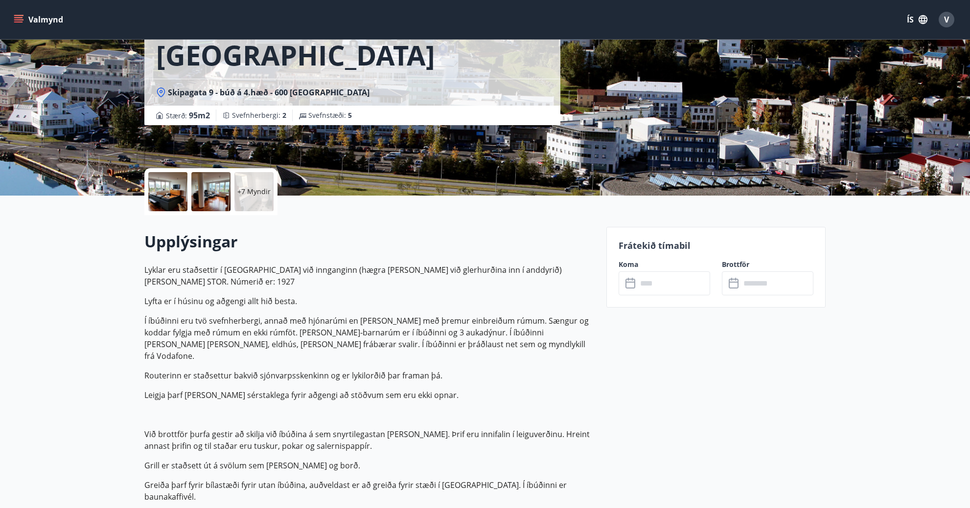
click at [258, 203] on div "+7 Myndir" at bounding box center [253, 191] width 39 height 39
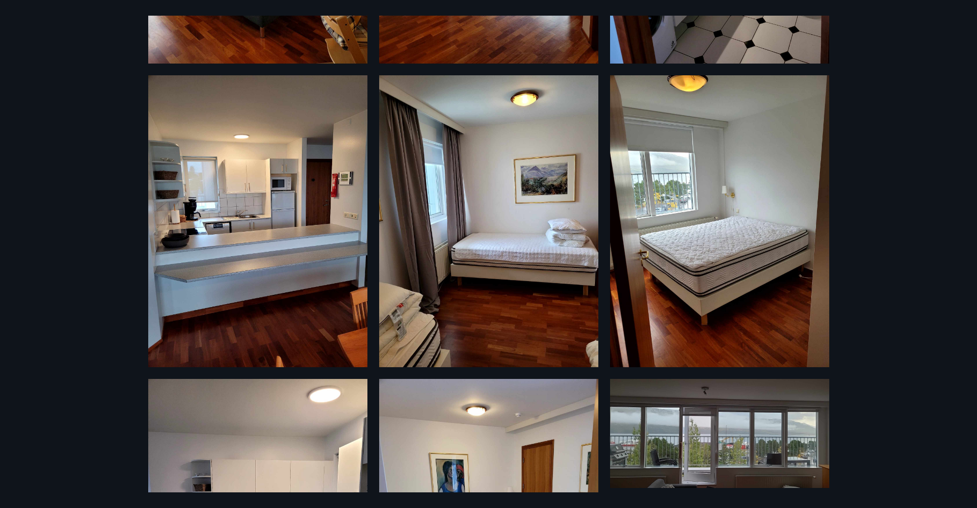
scroll to position [926, 0]
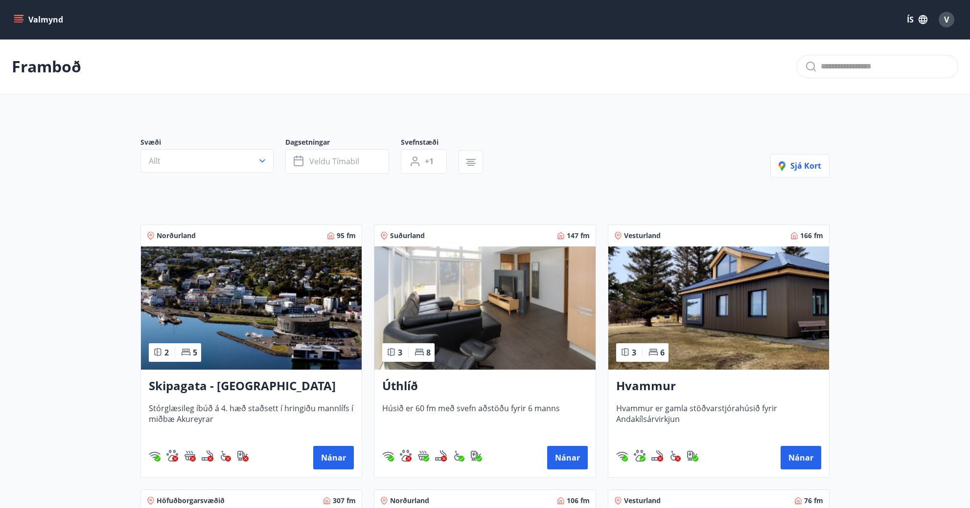
click at [22, 22] on icon "menu" at bounding box center [18, 22] width 9 height 1
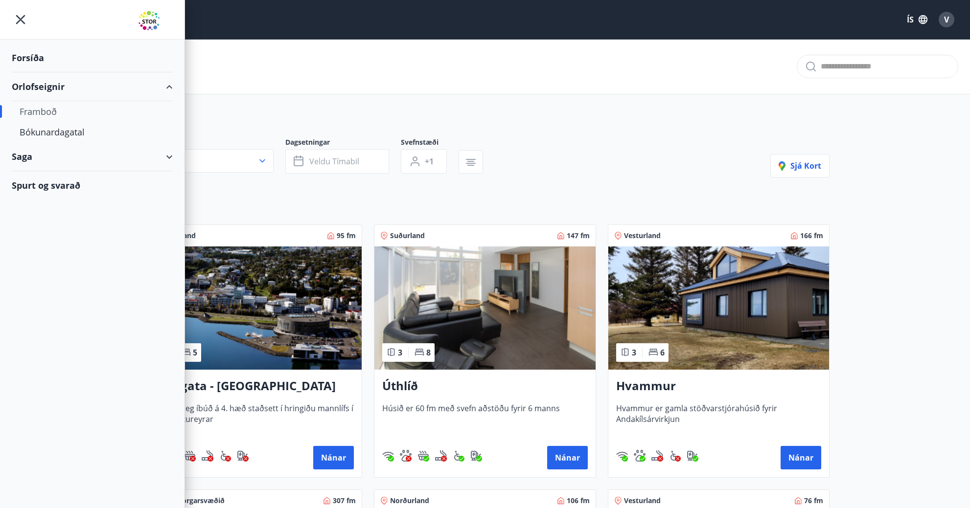
click at [34, 190] on div "Spurt og svarað" at bounding box center [92, 185] width 161 height 28
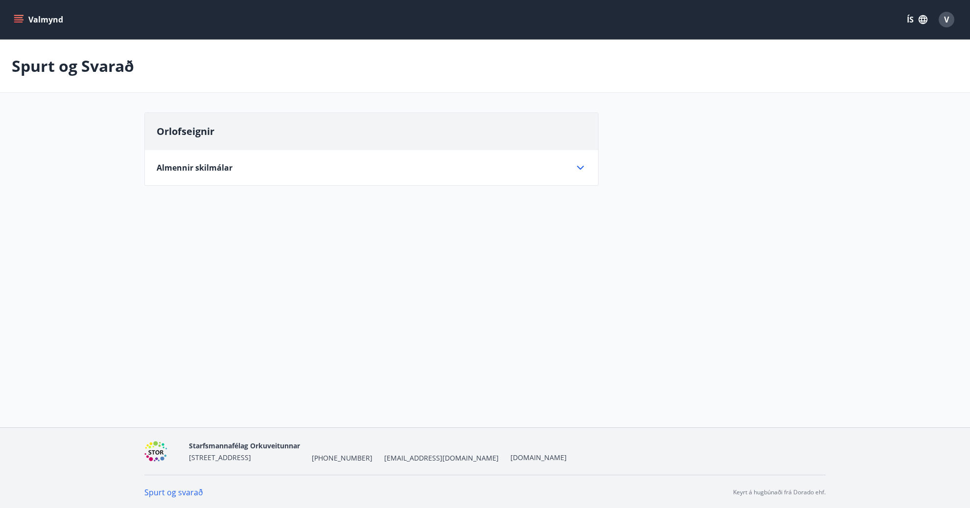
click at [221, 167] on span "Almennir skilmálar" at bounding box center [195, 167] width 76 height 11
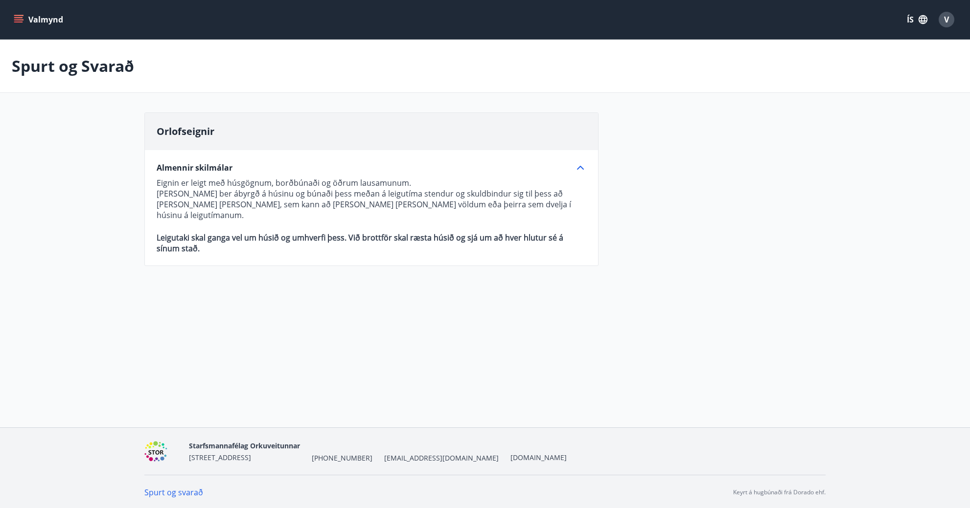
click at [36, 22] on button "Valmynd" at bounding box center [39, 20] width 55 height 18
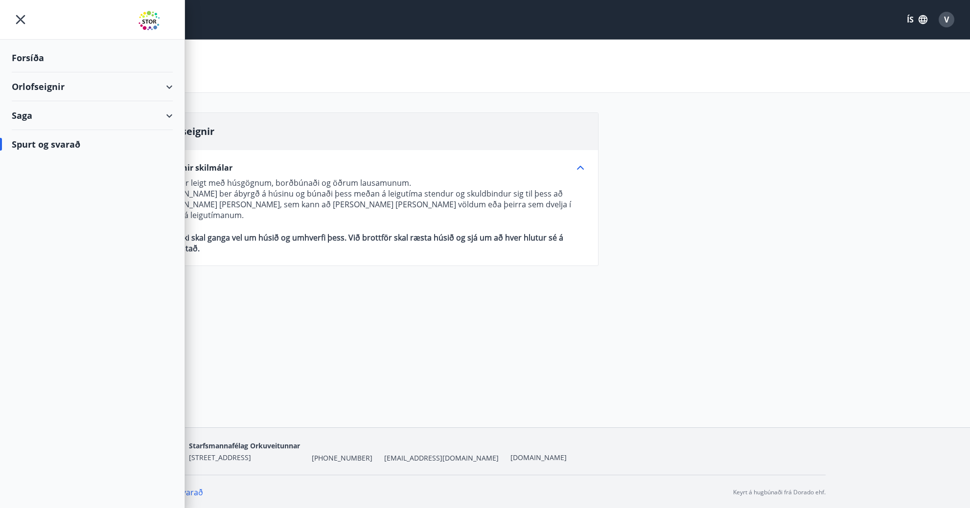
click at [32, 63] on div "Forsíða" at bounding box center [92, 58] width 161 height 29
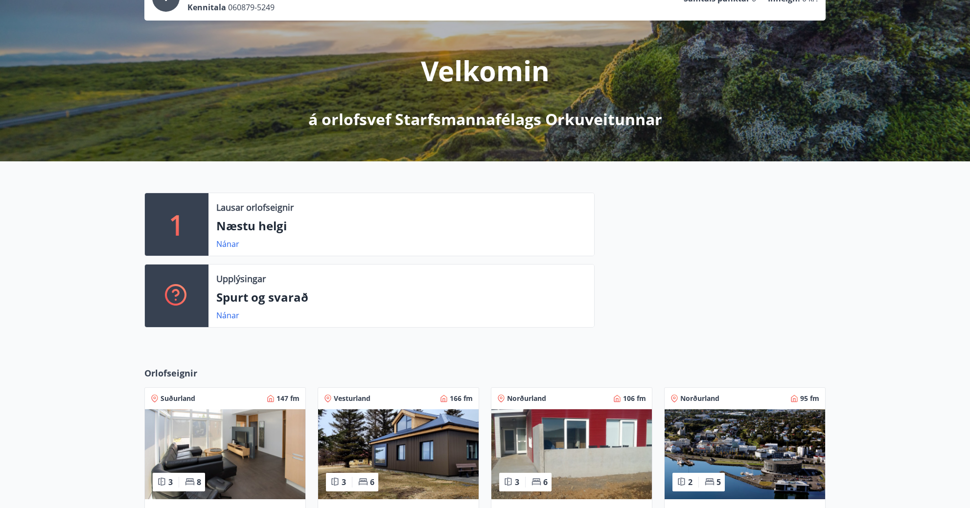
scroll to position [299, 0]
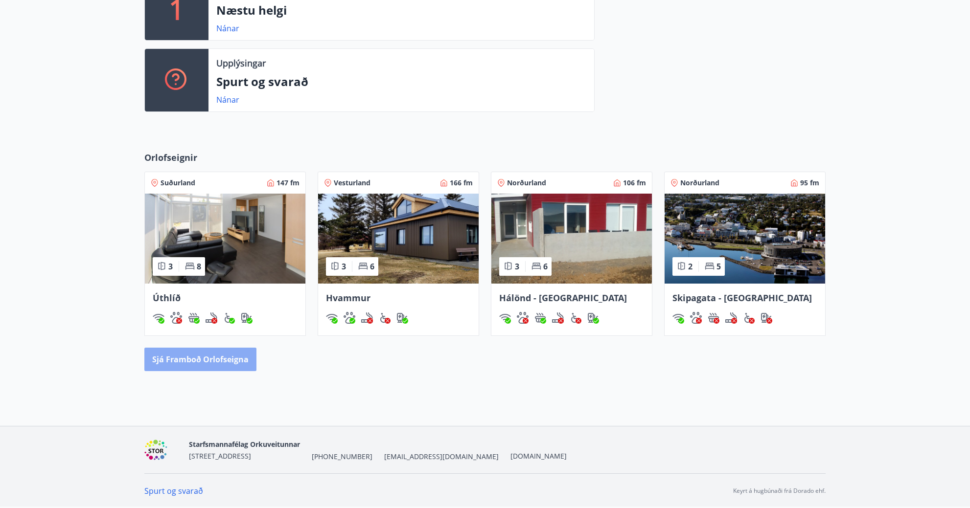
click at [202, 362] on button "Sjá framboð orlofseigna" at bounding box center [200, 359] width 112 height 23
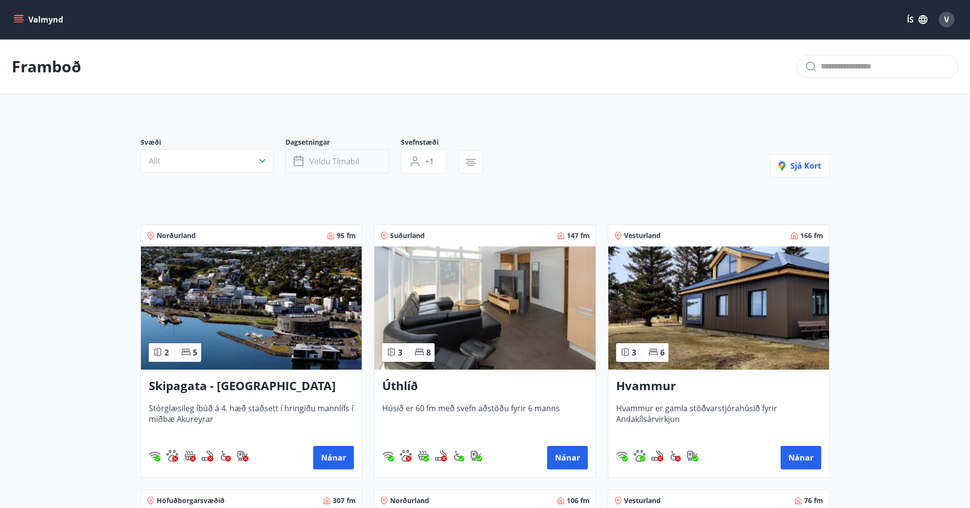
click at [338, 160] on span "Veldu tímabil" at bounding box center [334, 161] width 50 height 11
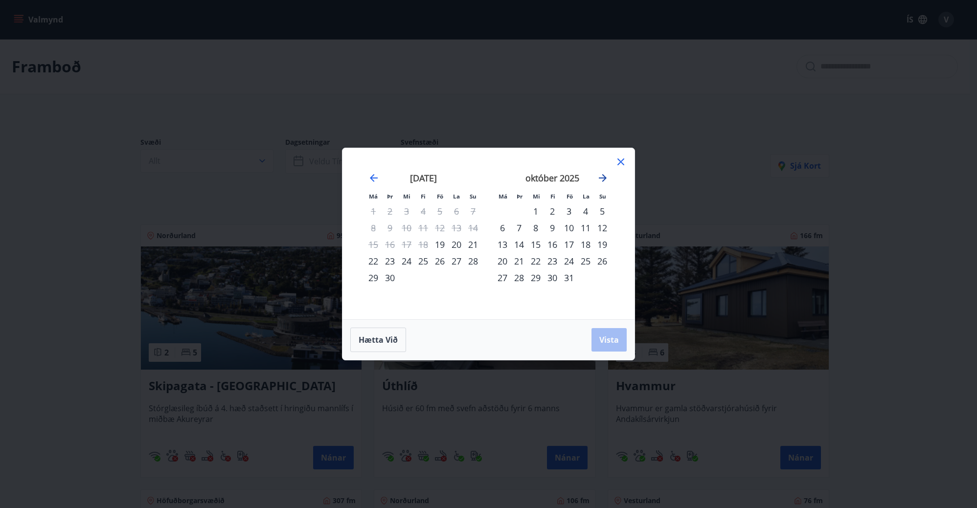
click at [602, 181] on icon "Move forward to switch to the next month." at bounding box center [603, 178] width 12 height 12
click at [440, 265] on div "24" at bounding box center [440, 261] width 17 height 17
click at [455, 261] on div "25" at bounding box center [456, 261] width 17 height 17
click at [444, 263] on div "24" at bounding box center [440, 261] width 17 height 17
click at [453, 260] on div "25" at bounding box center [456, 261] width 17 height 17
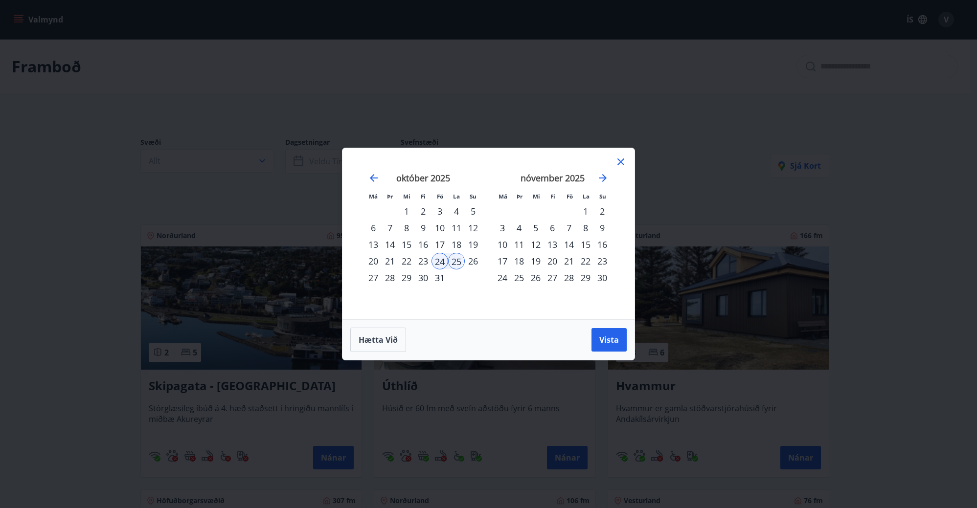
click at [455, 262] on div "25" at bounding box center [456, 261] width 17 height 17
click at [390, 278] on div "28" at bounding box center [390, 278] width 17 height 17
click at [603, 340] on span "Vista" at bounding box center [610, 340] width 20 height 11
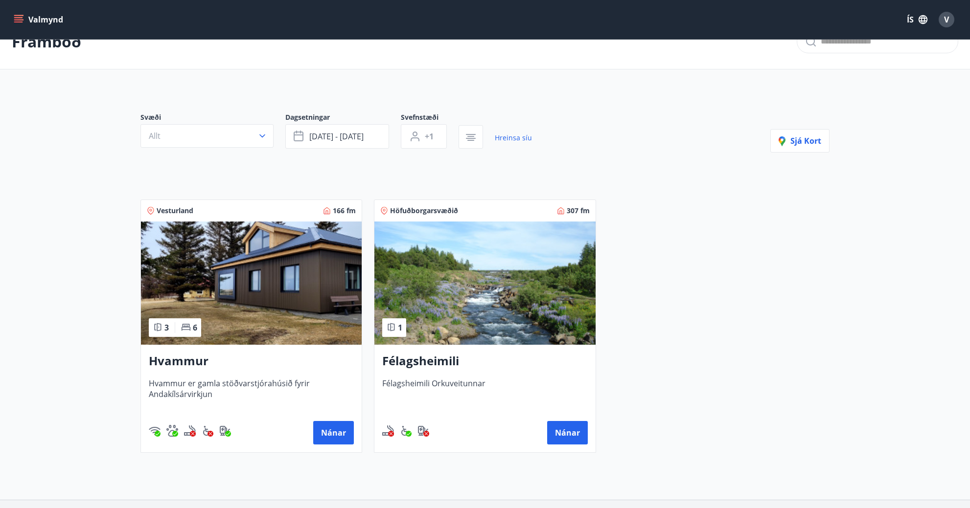
scroll to position [49, 0]
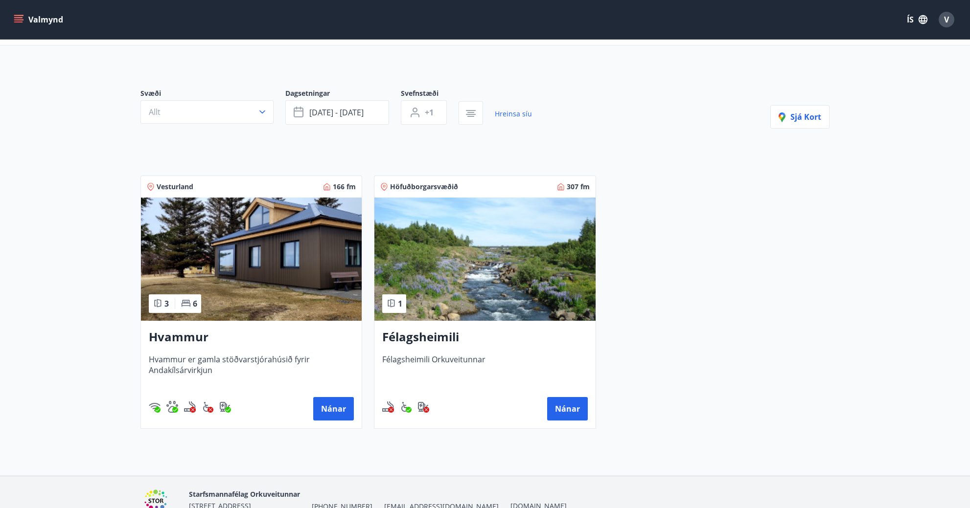
click at [245, 362] on span "Hvammur er gamla stöðvarstjórahúsið fyrir Andakílsárvirkjun" at bounding box center [251, 370] width 205 height 32
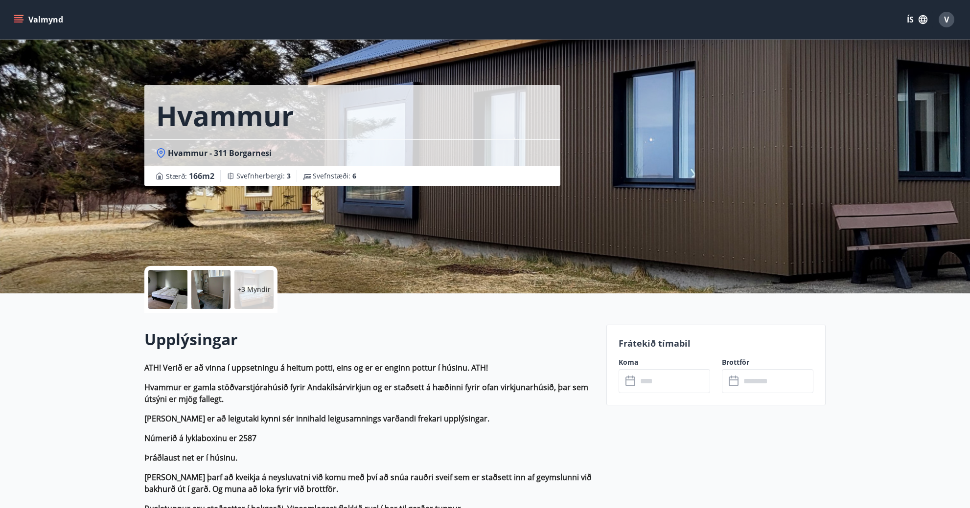
click at [250, 287] on p "+3 Myndir" at bounding box center [253, 290] width 33 height 10
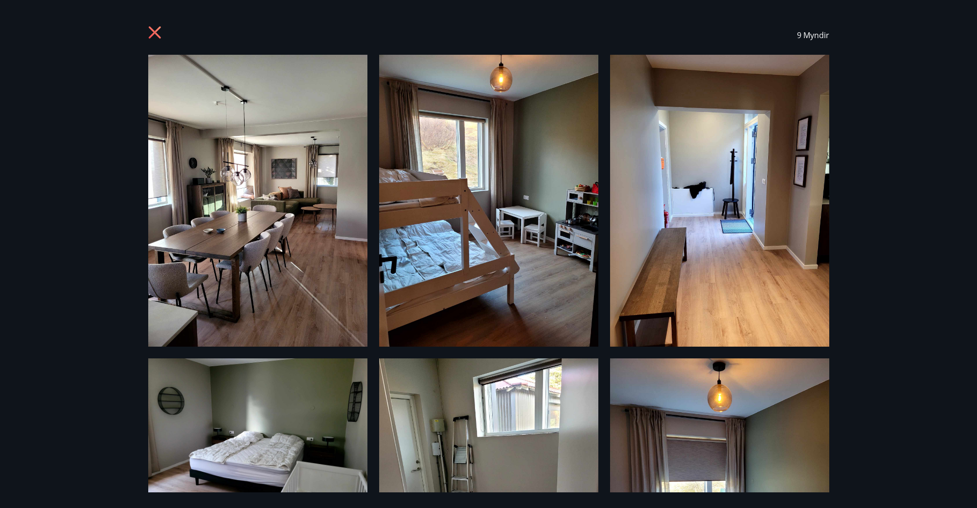
click at [161, 34] on icon at bounding box center [156, 34] width 16 height 16
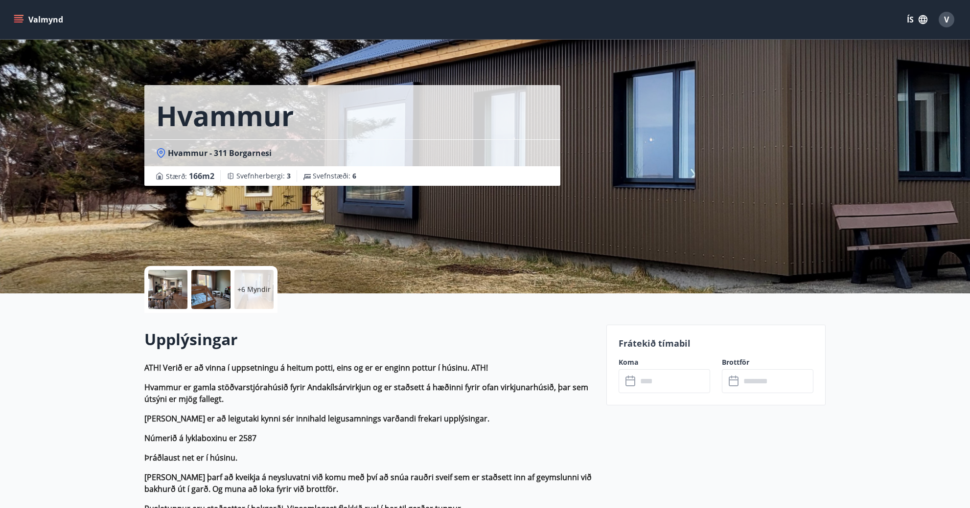
click at [177, 154] on span "Hvammur - 311 Borgarnesi" at bounding box center [220, 153] width 104 height 11
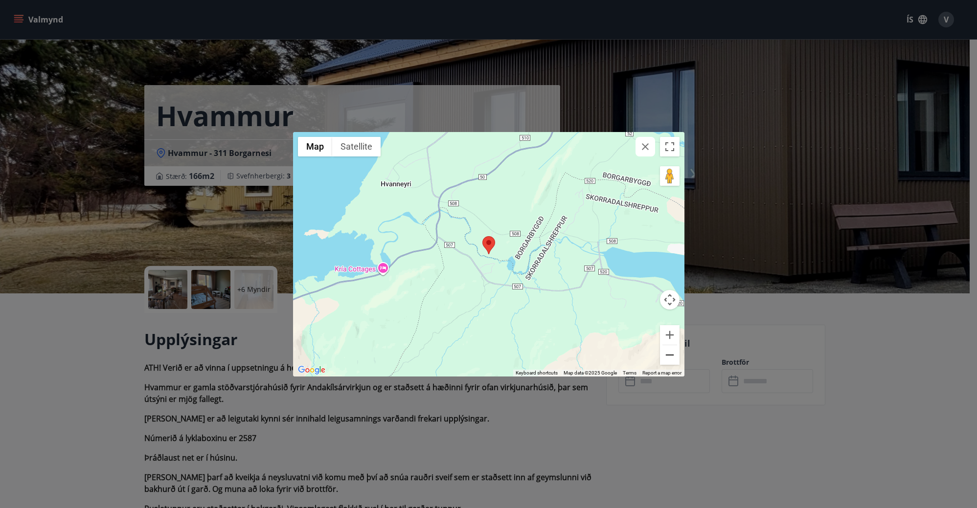
click at [670, 361] on button "Zoom out" at bounding box center [670, 356] width 20 height 20
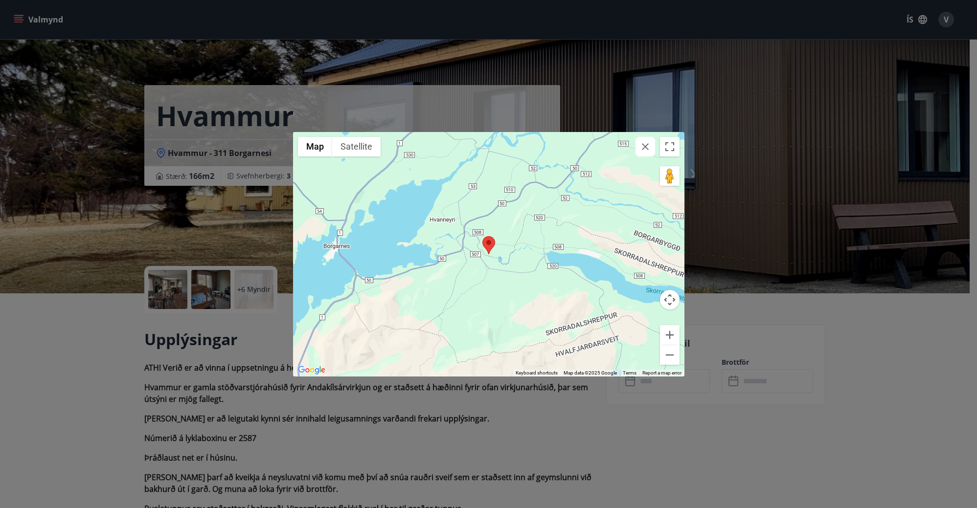
click at [135, 394] on div "← Move left → Move right ↑ Move up ↓ Move down + Zoom in - Zoom out Home Jump l…" at bounding box center [488, 254] width 977 height 508
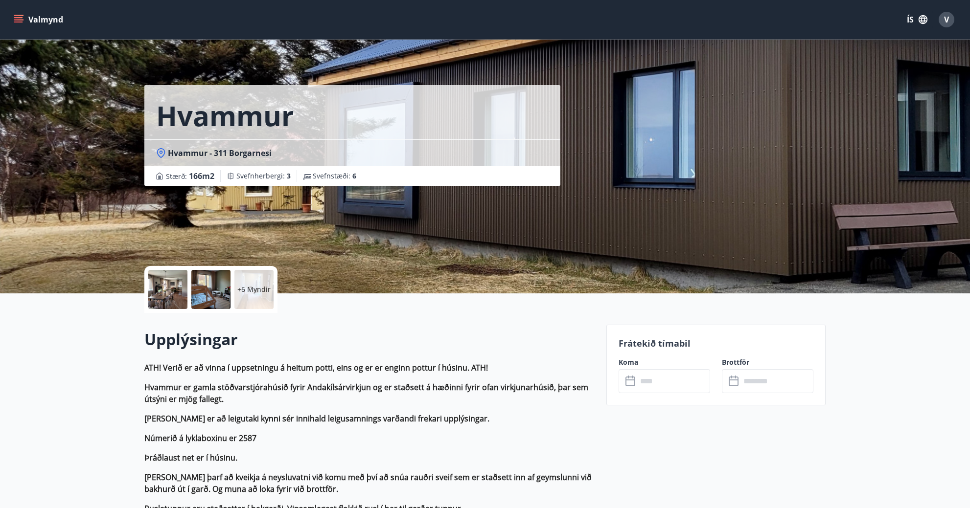
click at [253, 292] on p "+6 Myndir" at bounding box center [253, 290] width 33 height 10
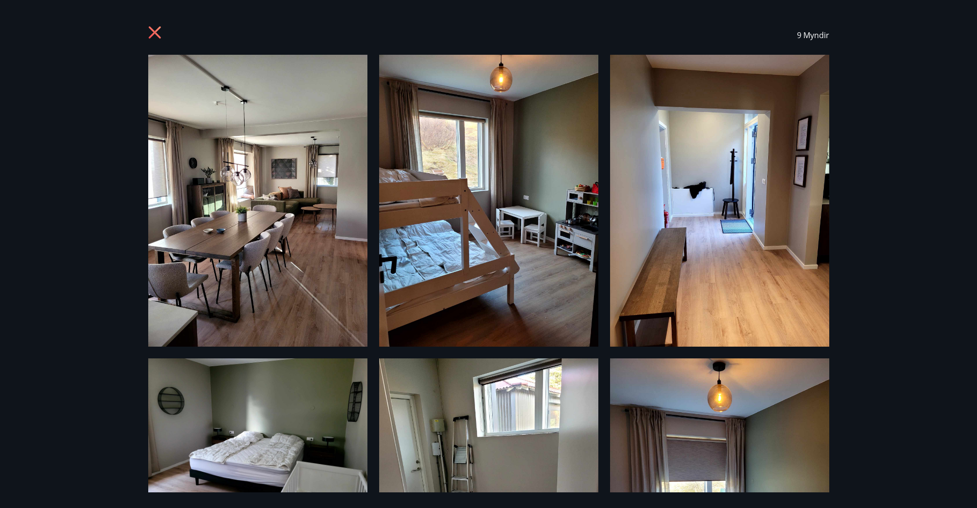
click at [151, 32] on icon at bounding box center [156, 34] width 16 height 16
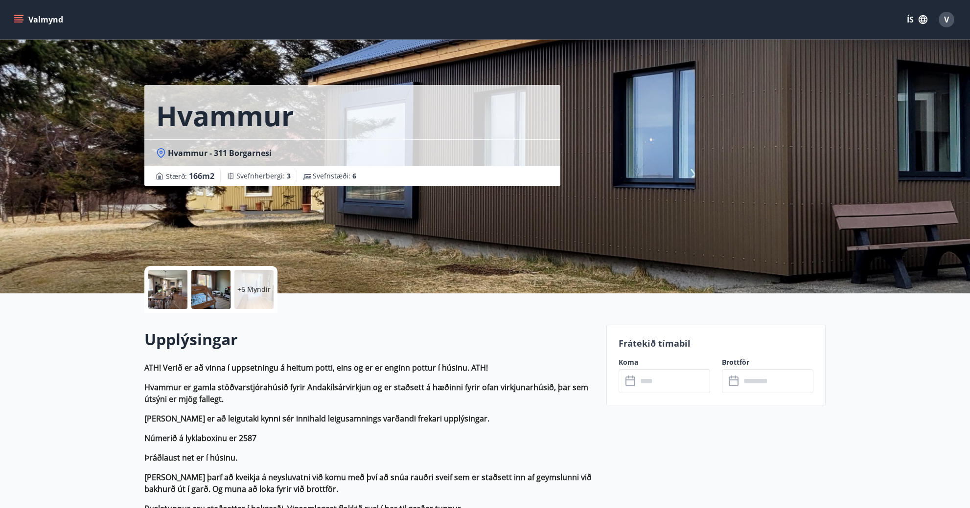
click at [647, 381] on input "text" at bounding box center [673, 381] width 73 height 24
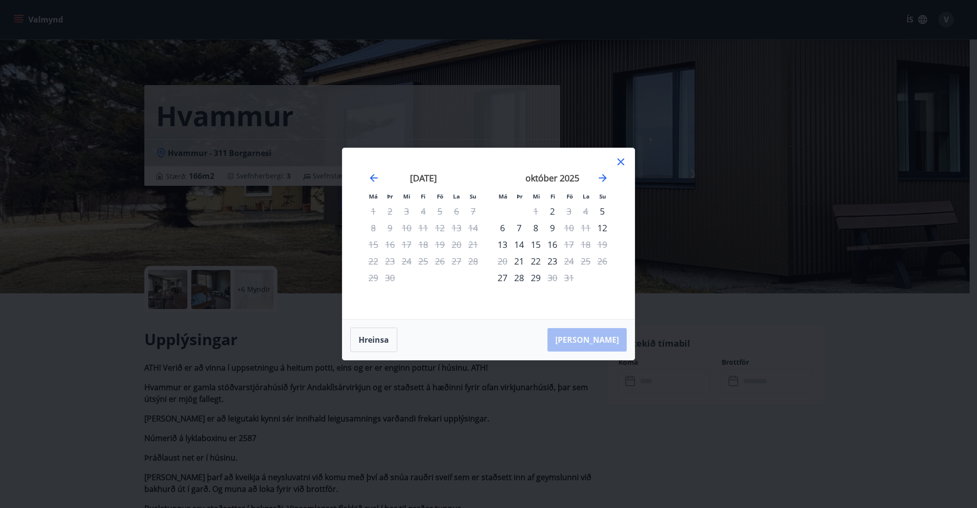
click at [604, 262] on div "26" at bounding box center [602, 261] width 17 height 17
click at [503, 280] on div "27" at bounding box center [502, 278] width 17 height 17
click at [535, 278] on div "29" at bounding box center [536, 278] width 17 height 17
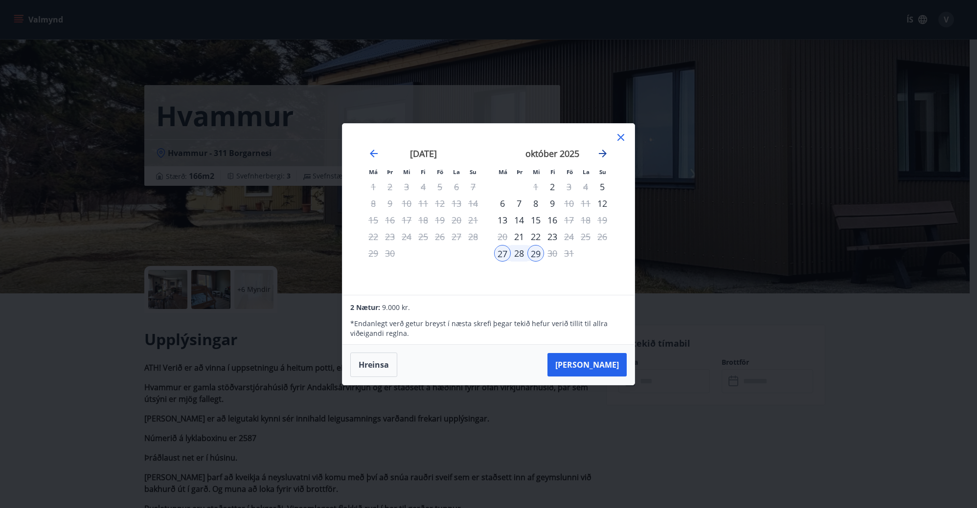
click at [602, 155] on icon "Move forward to switch to the next month." at bounding box center [603, 154] width 12 height 12
click at [473, 236] on div "26" at bounding box center [473, 237] width 17 height 17
click at [470, 237] on div "26" at bounding box center [473, 237] width 17 height 17
click at [619, 139] on icon at bounding box center [621, 137] width 7 height 7
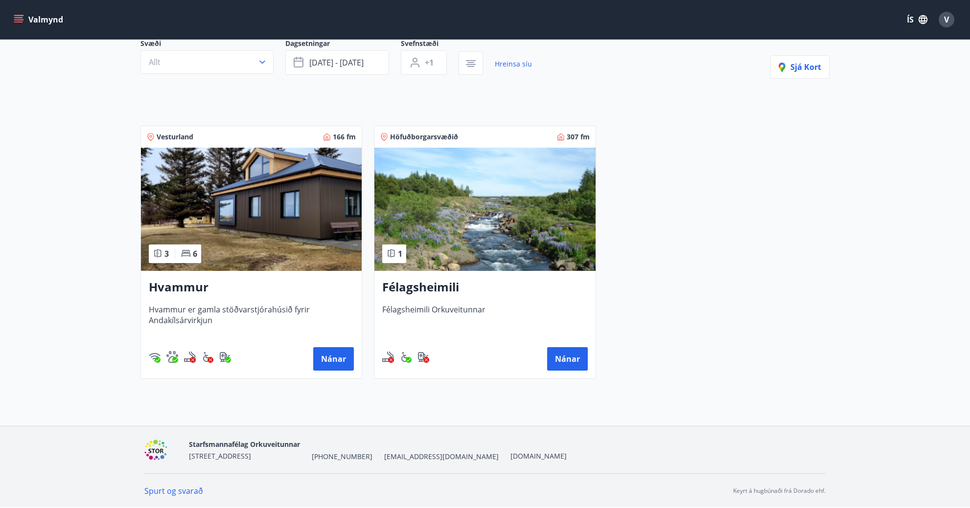
click at [410, 295] on h3 "Félagsheimili" at bounding box center [484, 288] width 205 height 18
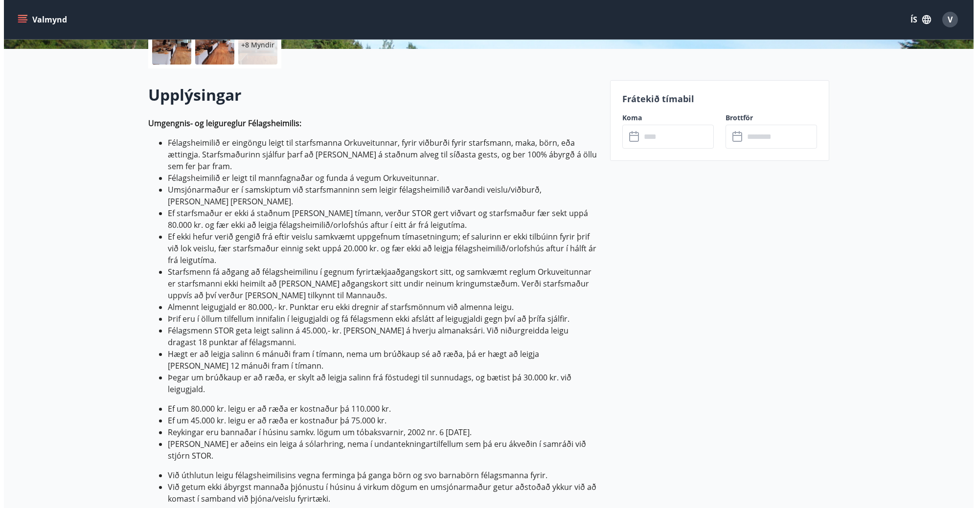
scroll to position [98, 0]
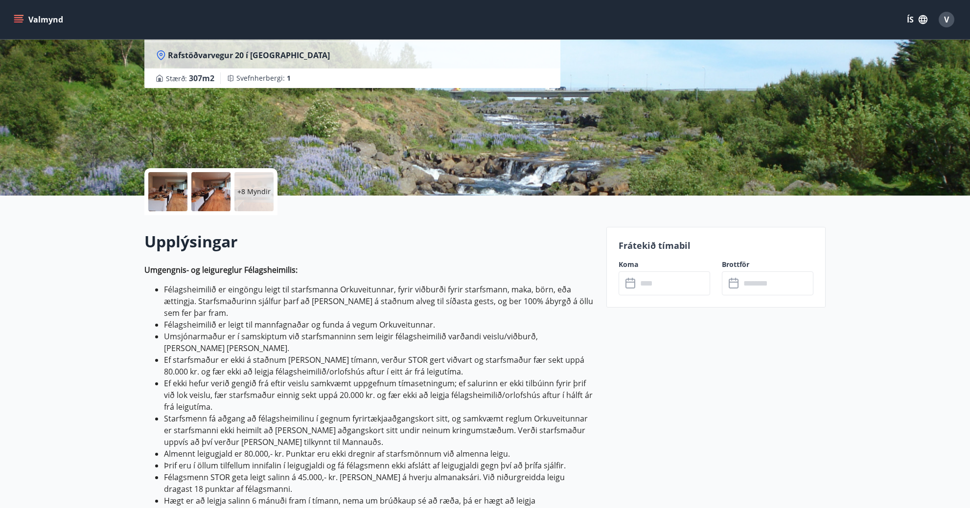
click at [252, 196] on p "+8 Myndir" at bounding box center [253, 192] width 33 height 10
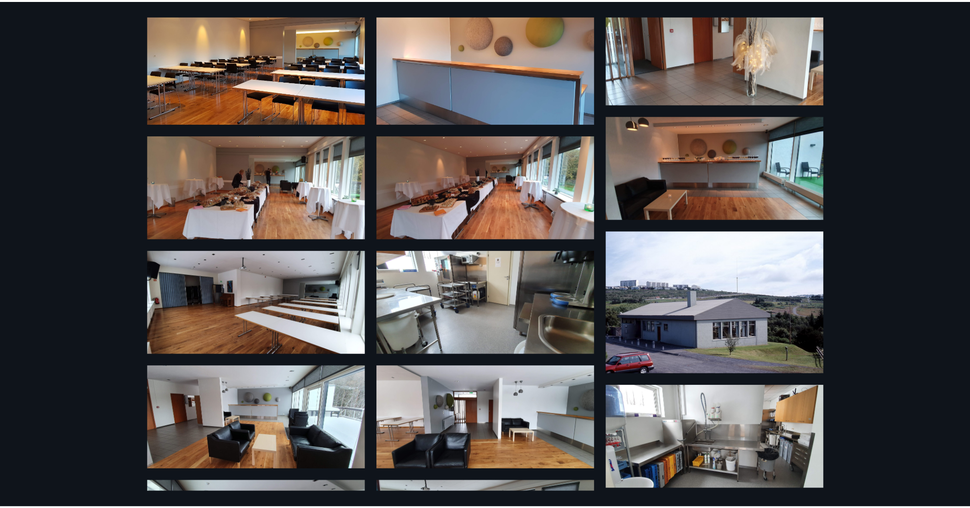
scroll to position [0, 0]
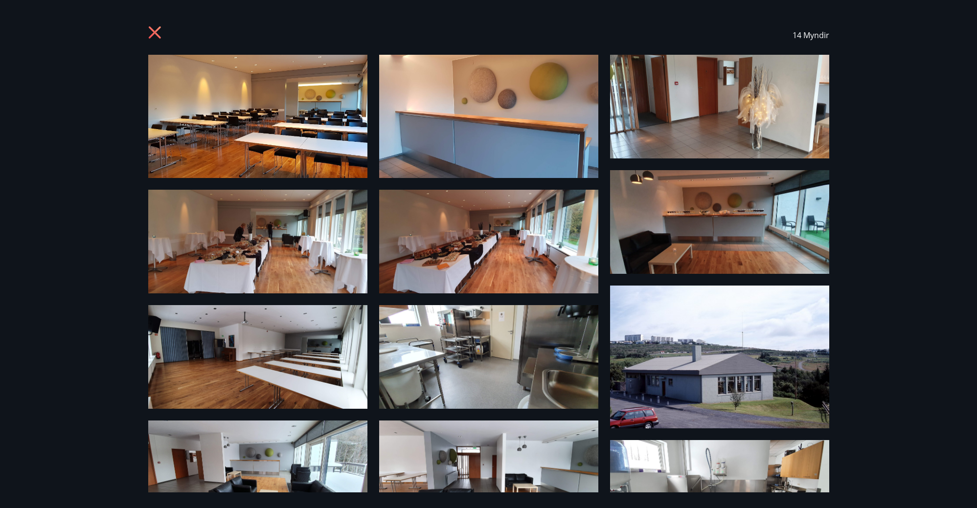
click at [160, 31] on icon at bounding box center [156, 34] width 16 height 16
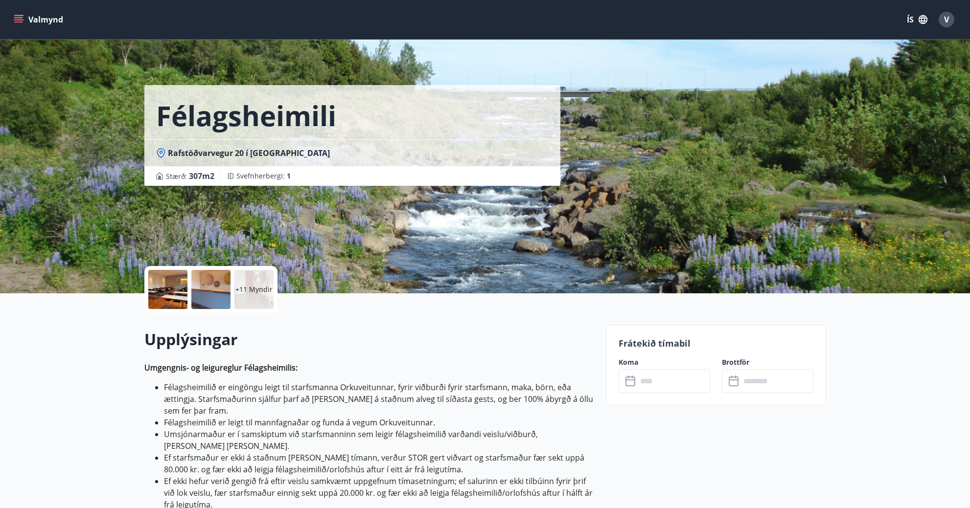
click at [651, 383] on input "text" at bounding box center [673, 381] width 73 height 24
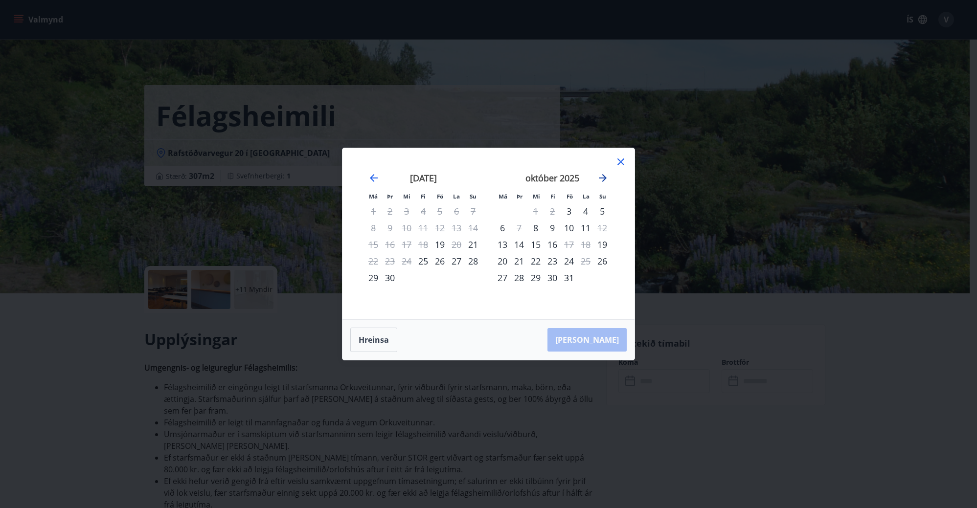
click at [602, 182] on icon "Move forward to switch to the next month." at bounding box center [603, 178] width 12 height 12
click at [292, 325] on div "Má Þr Mi Fi Fö La Su Má Þr Mi Fi Fö La Su [DATE] 1 2 3 4 5 6 7 8 9 10 11 12 13 …" at bounding box center [488, 254] width 977 height 508
